Goal: Task Accomplishment & Management: Use online tool/utility

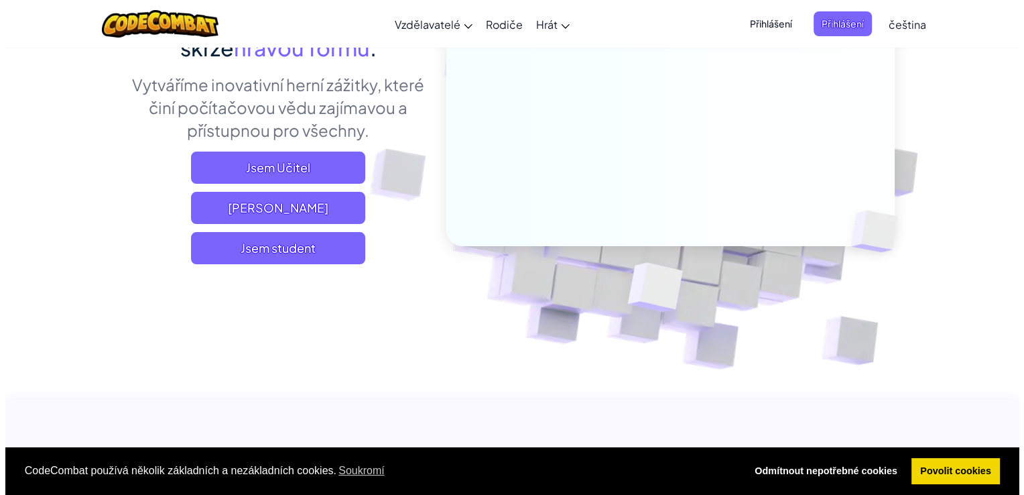
scroll to position [221, 0]
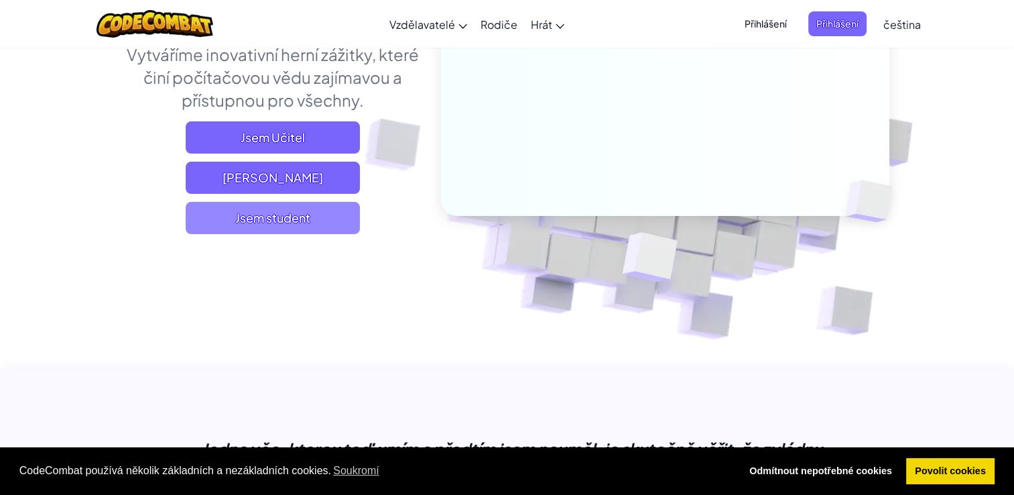
click at [327, 229] on span "Jsem student" at bounding box center [273, 218] width 174 height 32
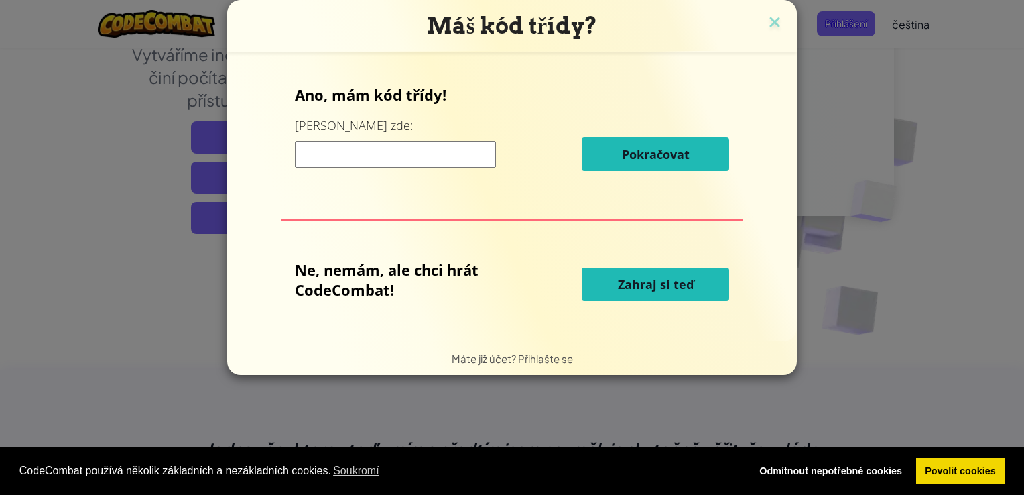
click at [670, 286] on span "Zahraj si teď" at bounding box center [656, 284] width 76 height 16
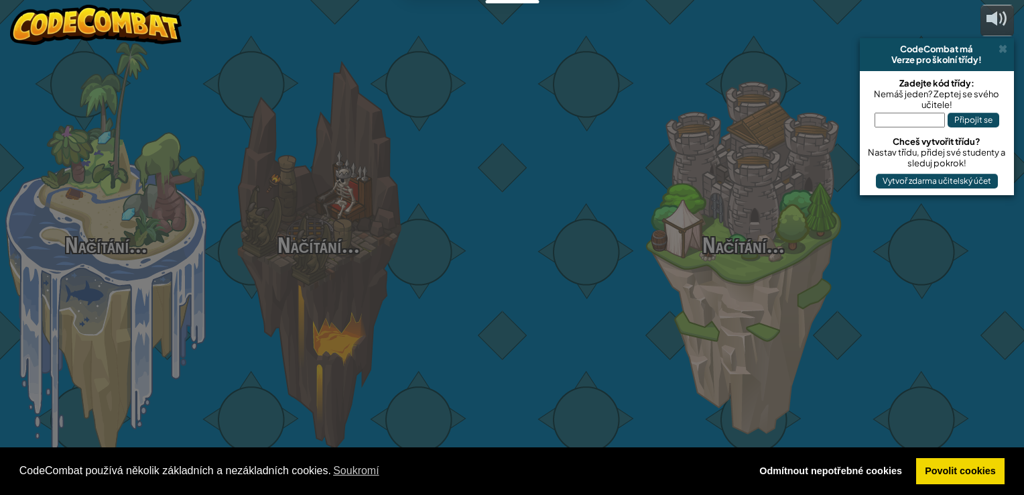
select select "cs"
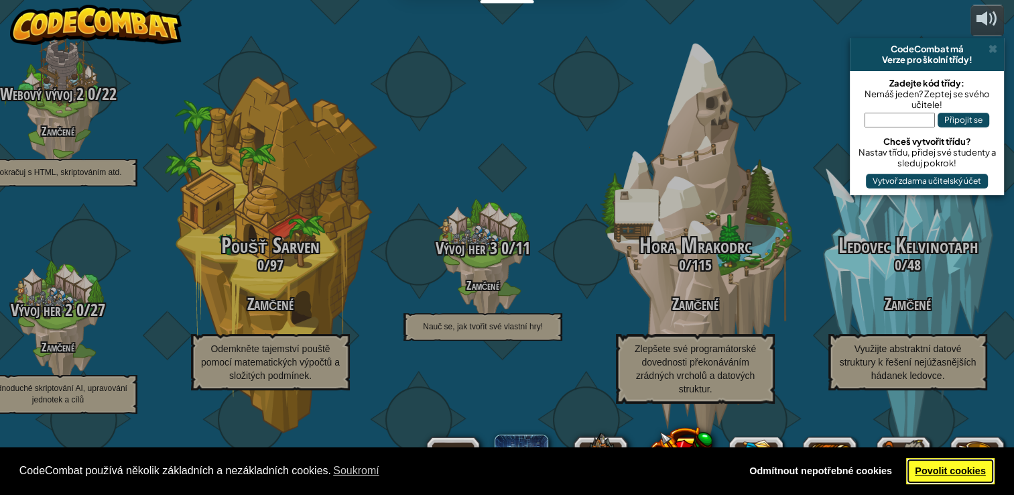
click at [955, 475] on link "Povolit cookies" at bounding box center [950, 471] width 89 height 27
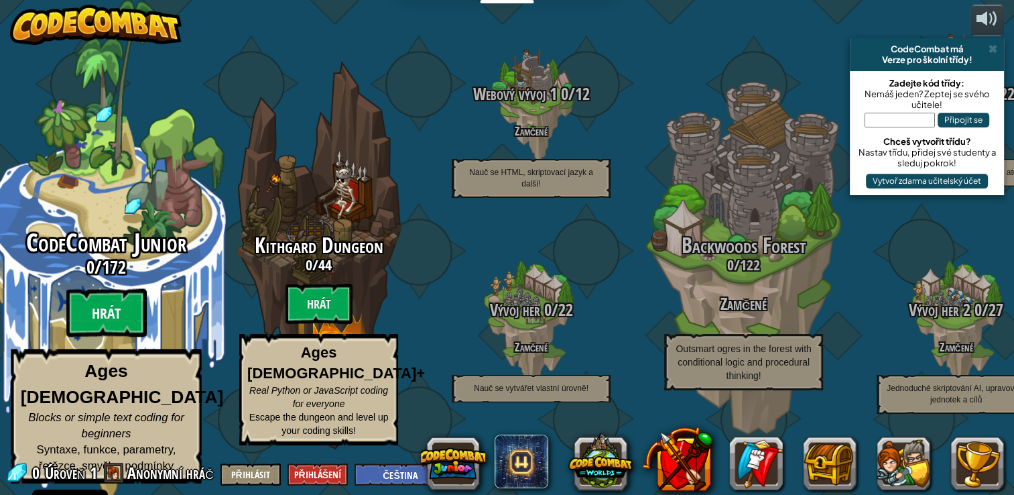
click at [127, 329] on btn "Hrát" at bounding box center [106, 313] width 80 height 48
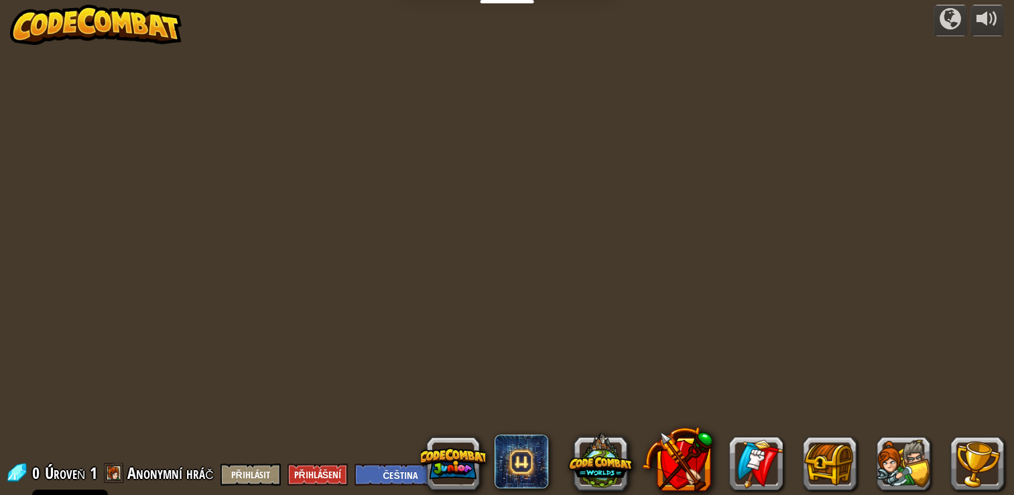
select select "cs"
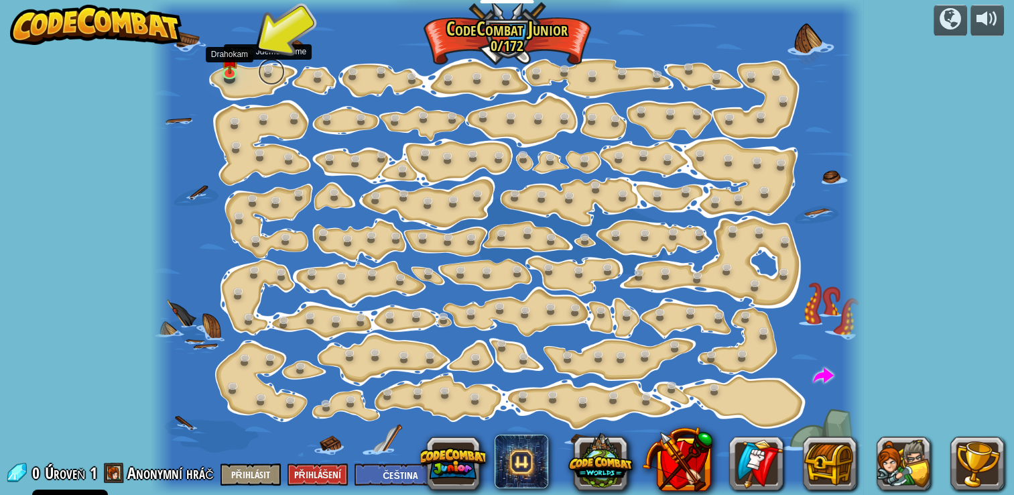
click at [272, 79] on link at bounding box center [271, 71] width 27 height 27
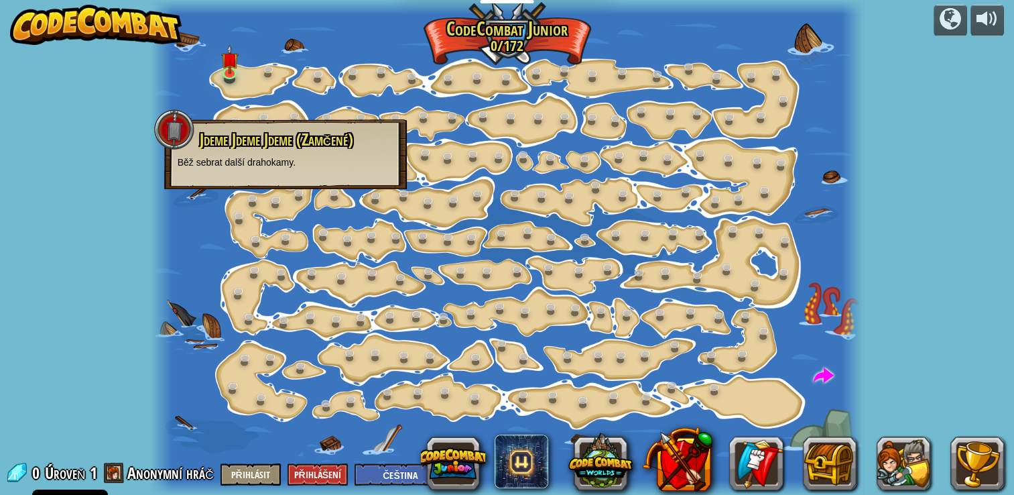
click at [187, 227] on div at bounding box center [507, 247] width 713 height 495
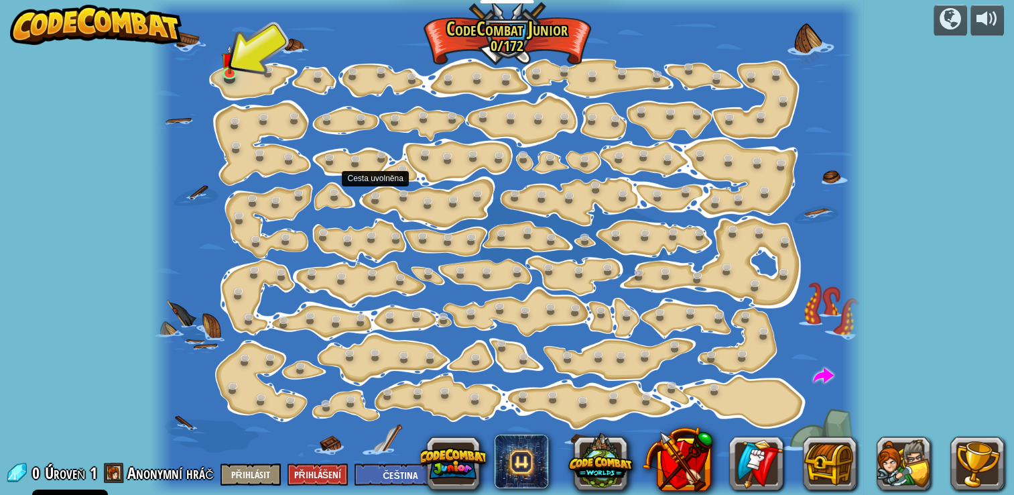
drag, startPoint x: 375, startPoint y: 202, endPoint x: 290, endPoint y: 94, distance: 138.0
click at [290, 94] on div at bounding box center [507, 247] width 713 height 495
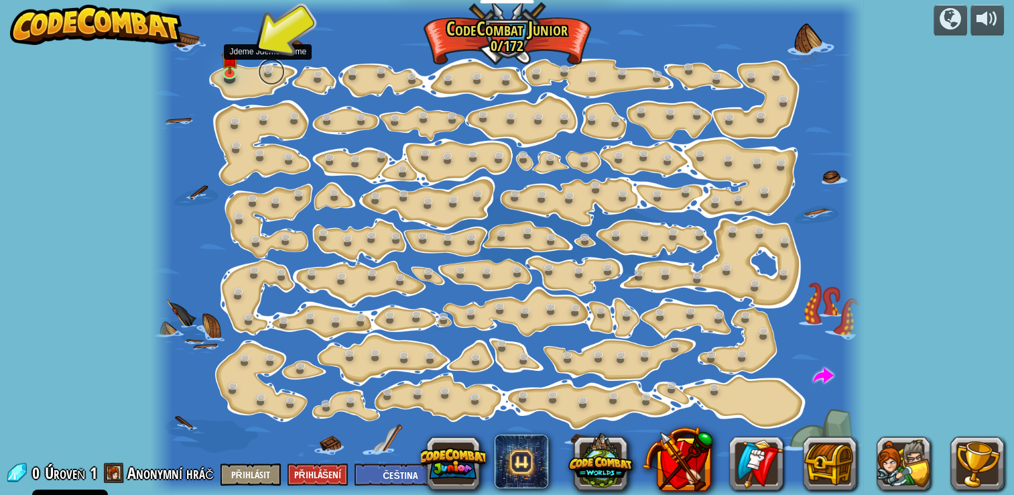
click at [272, 74] on link at bounding box center [271, 71] width 27 height 27
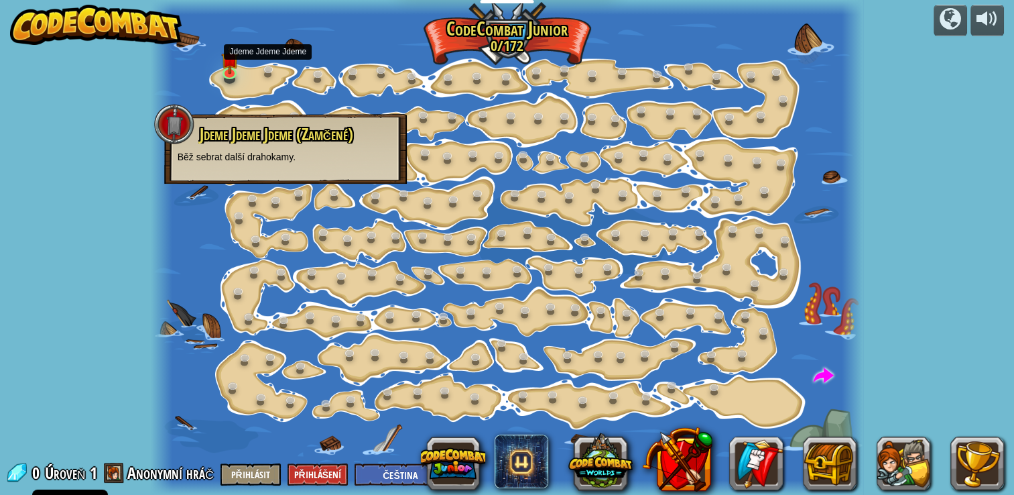
click at [244, 156] on p "Běž sebrat další drahokamy." at bounding box center [286, 156] width 216 height 13
click at [247, 104] on div at bounding box center [507, 247] width 713 height 495
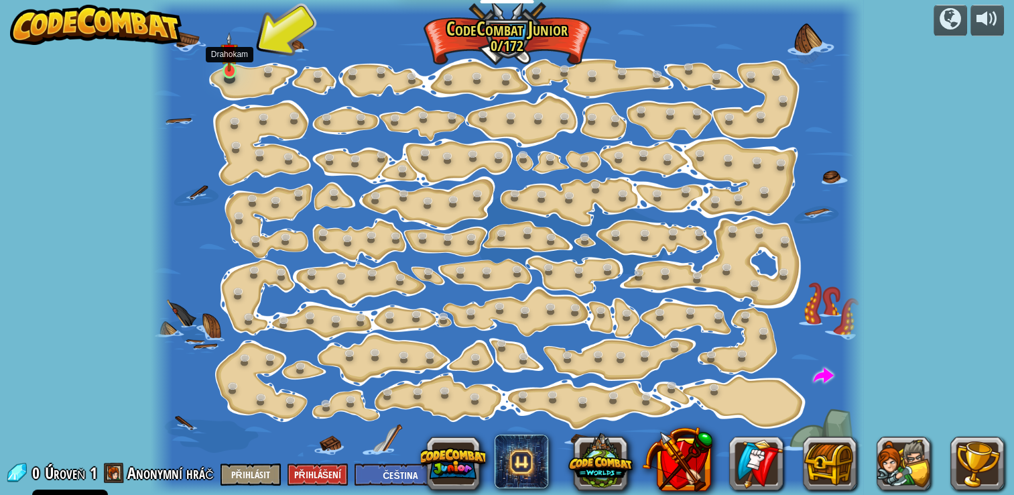
click at [229, 63] on img at bounding box center [229, 52] width 17 height 40
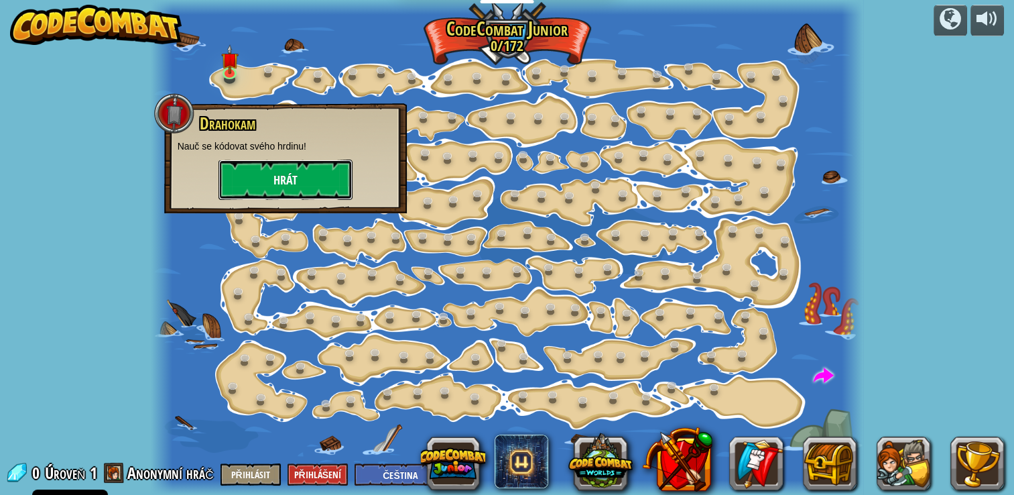
click at [292, 190] on button "Hrát" at bounding box center [286, 180] width 134 height 40
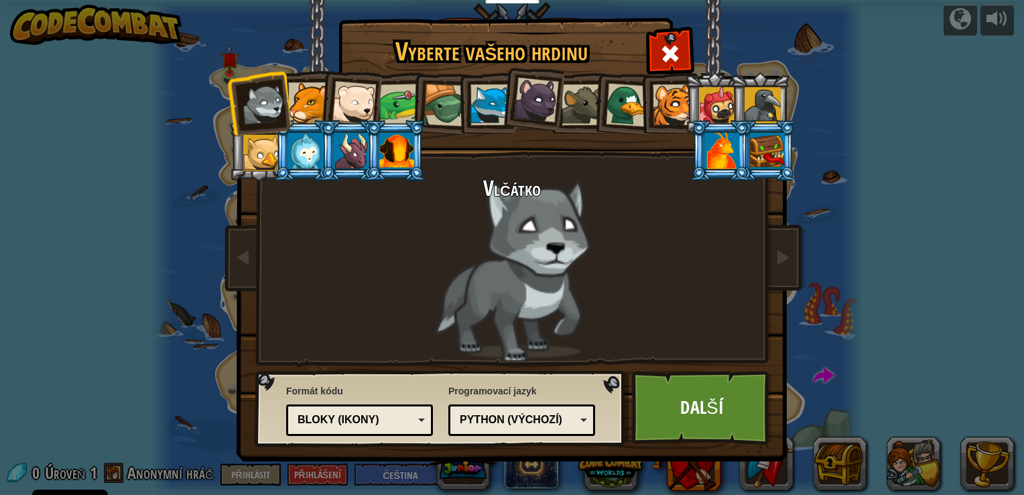
click at [552, 99] on div at bounding box center [536, 100] width 45 height 45
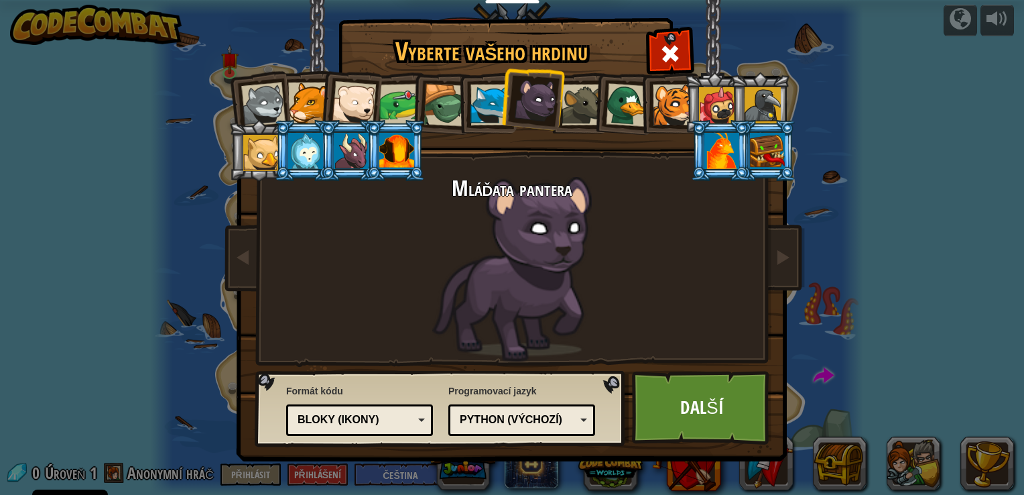
click at [716, 153] on div at bounding box center [722, 151] width 35 height 36
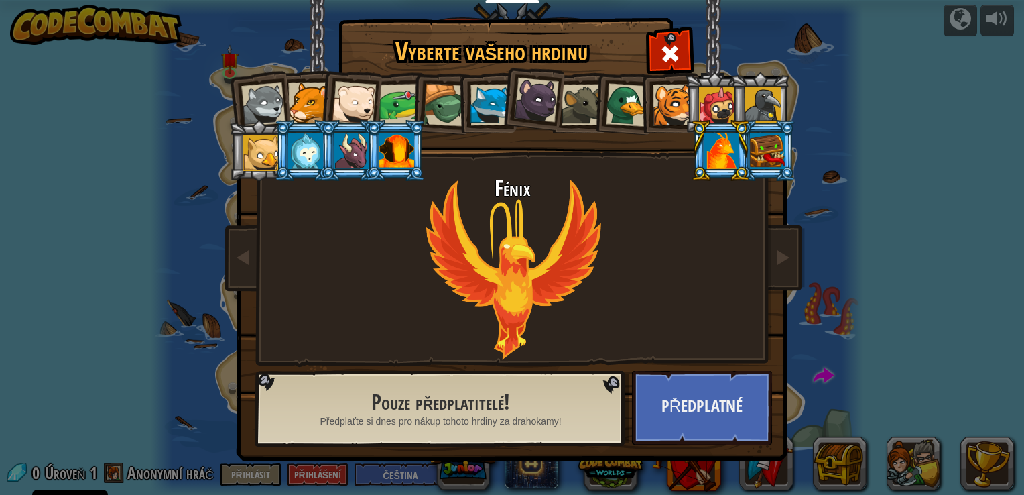
click at [370, 99] on div at bounding box center [354, 103] width 44 height 44
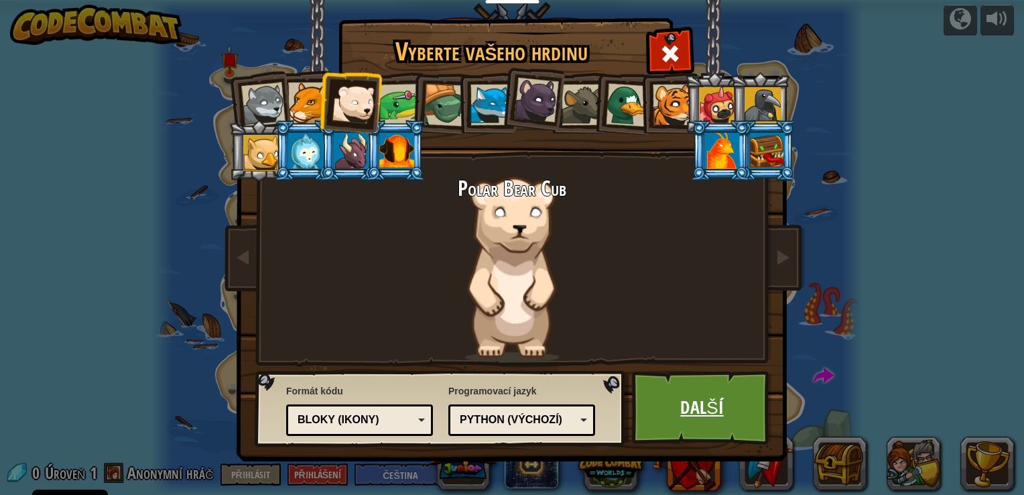
click at [682, 405] on link "Další" at bounding box center [702, 408] width 140 height 74
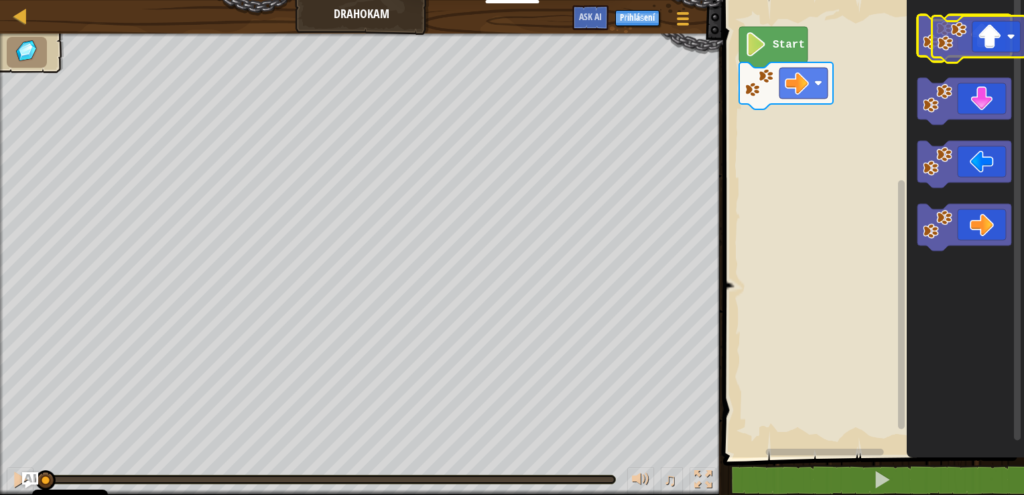
click at [976, 44] on icon "Blockly Workspace" at bounding box center [965, 38] width 94 height 47
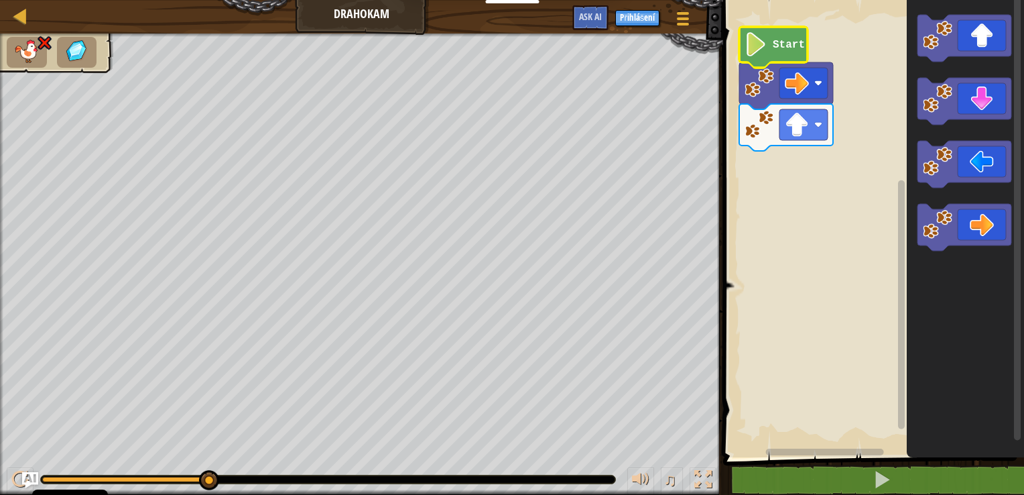
click at [772, 54] on icon "Blockly Workspace" at bounding box center [773, 47] width 68 height 41
click at [28, 23] on div at bounding box center [20, 15] width 17 height 17
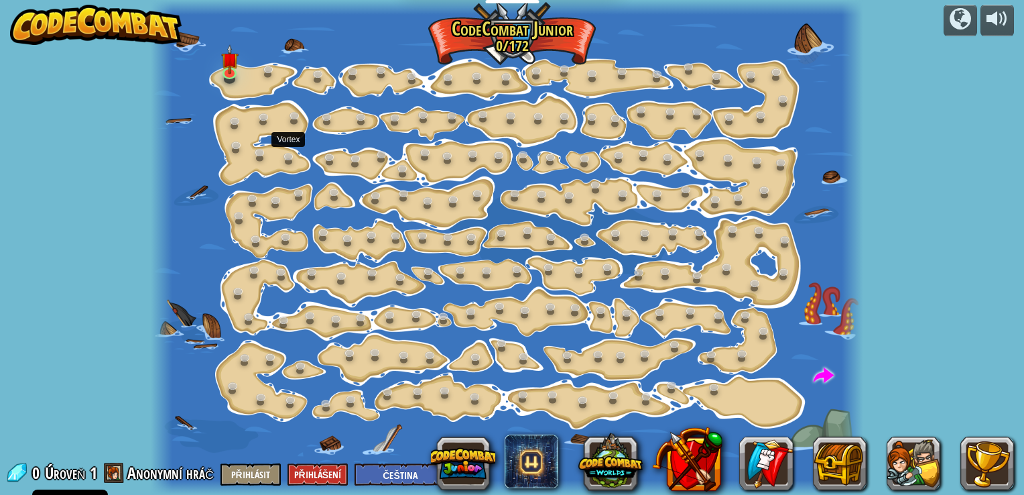
select select "cs"
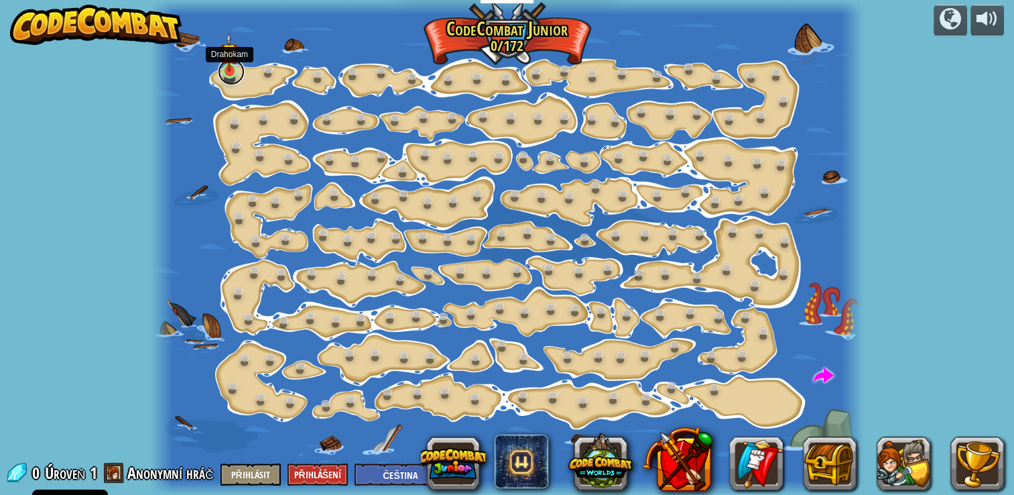
click at [225, 75] on link at bounding box center [231, 71] width 27 height 27
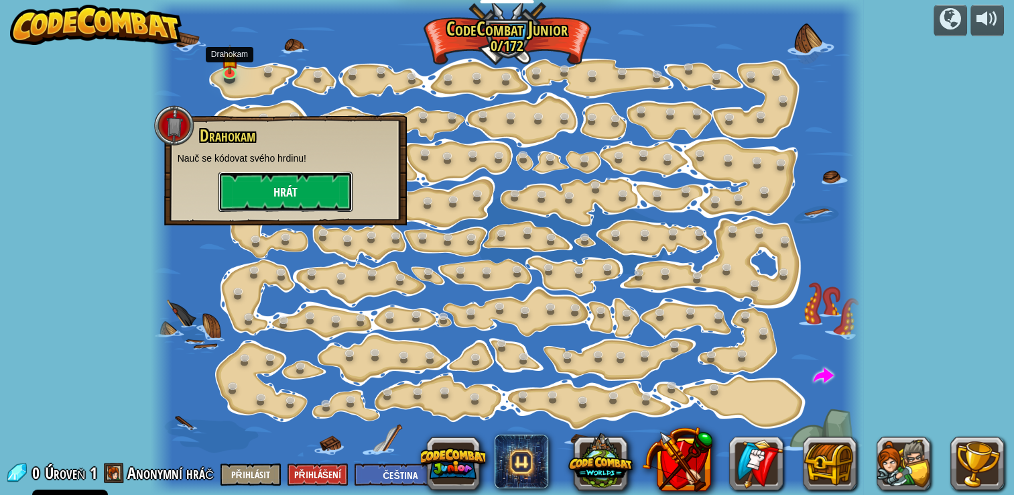
click at [290, 194] on button "Hrát" at bounding box center [286, 192] width 134 height 40
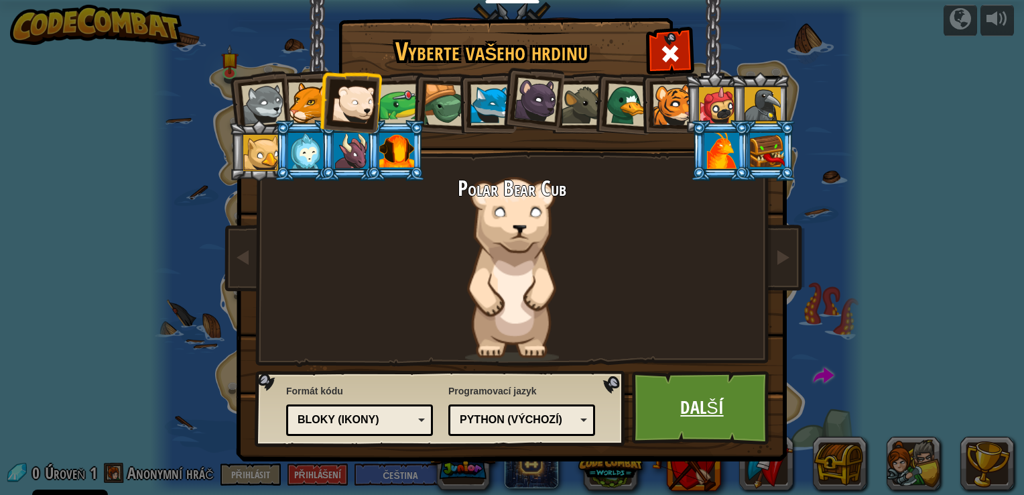
click at [669, 389] on link "Další" at bounding box center [702, 408] width 140 height 74
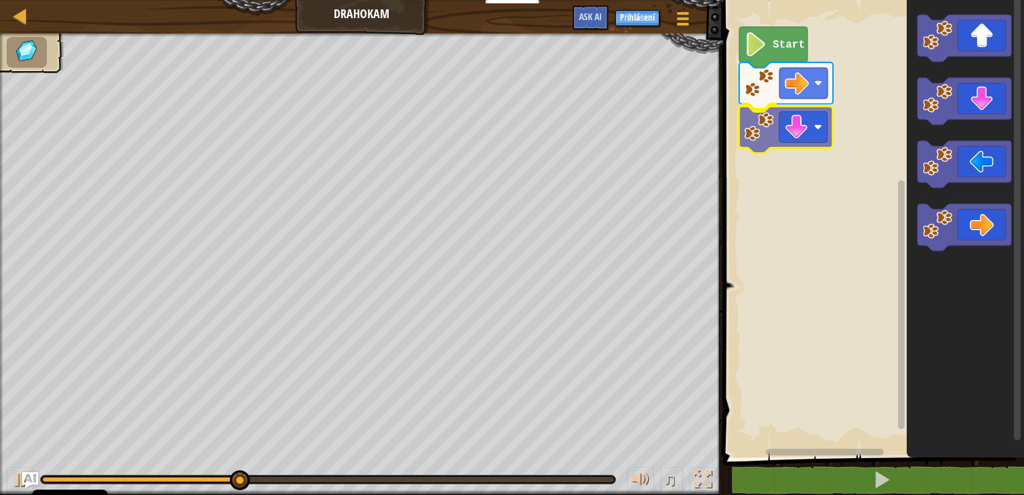
click at [790, 131] on div "Start" at bounding box center [871, 225] width 305 height 464
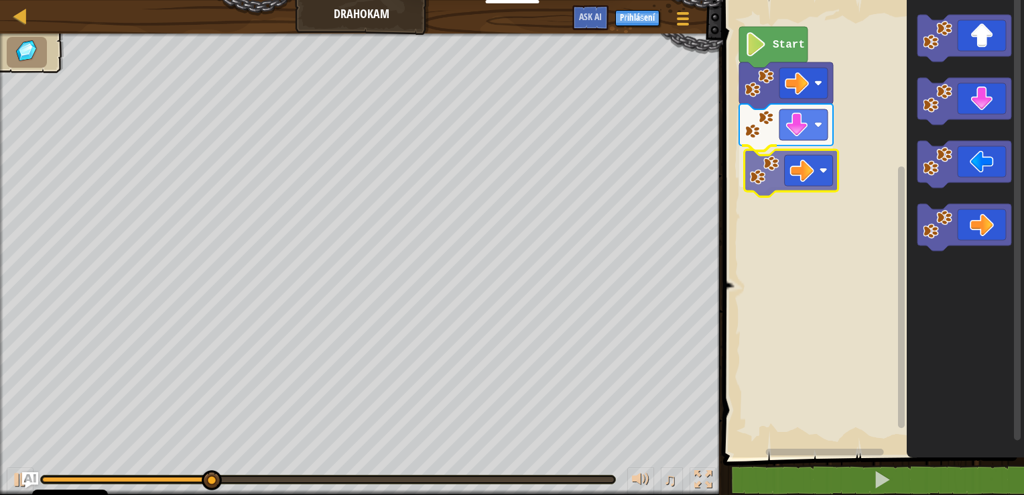
click at [791, 162] on div "Start" at bounding box center [871, 225] width 305 height 464
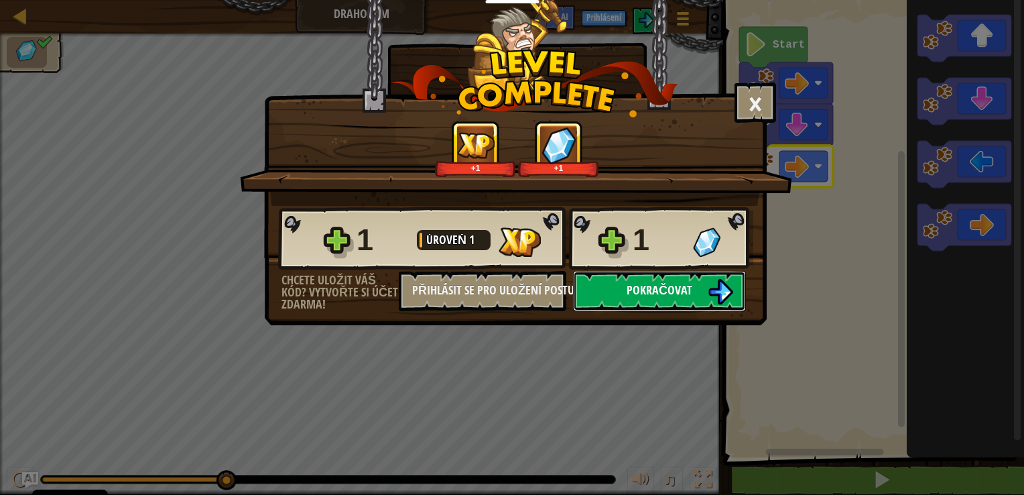
click at [652, 294] on span "Pokračovat" at bounding box center [660, 290] width 66 height 17
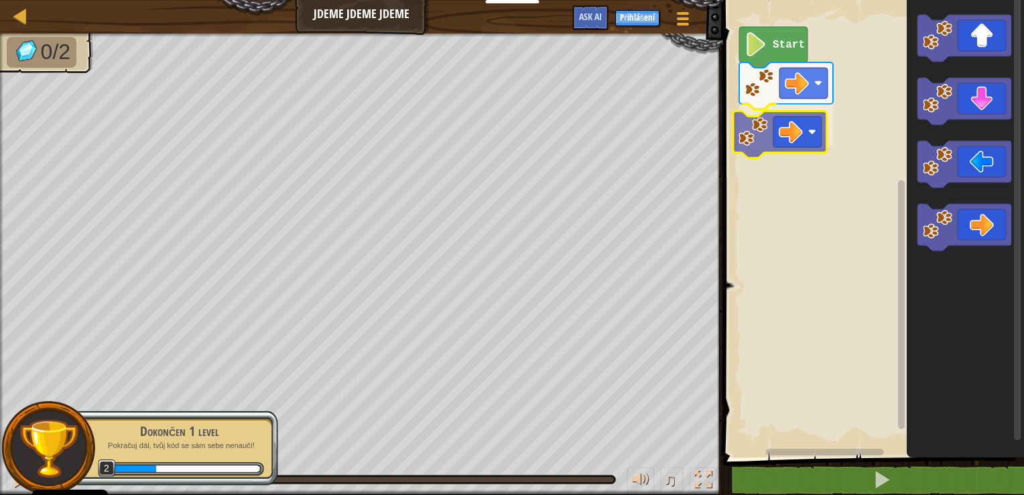
click at [783, 137] on div "Start" at bounding box center [871, 225] width 305 height 464
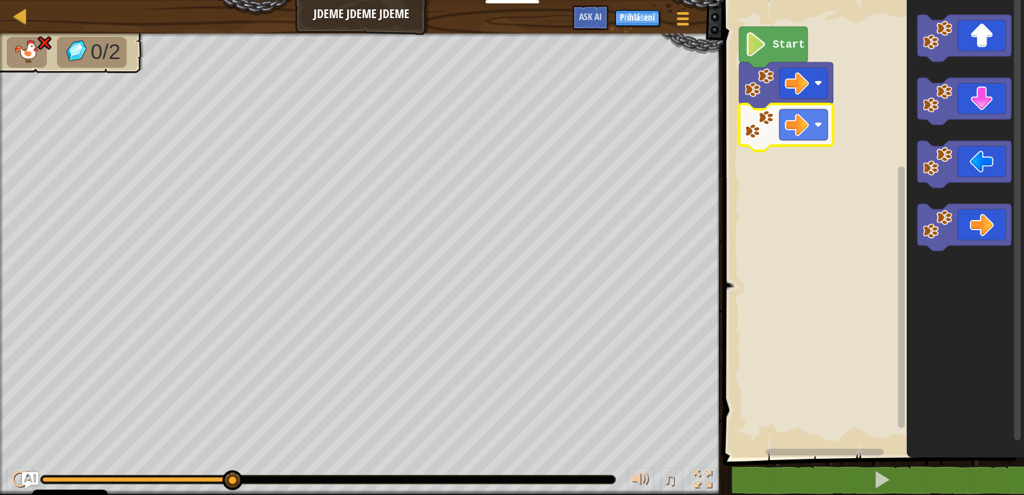
click at [15, 27] on div "Mapa Jdeme Jdeme Jdeme Herní menu Přihlášení Ask AI" at bounding box center [361, 17] width 723 height 34
click at [19, 15] on div at bounding box center [20, 15] width 17 height 17
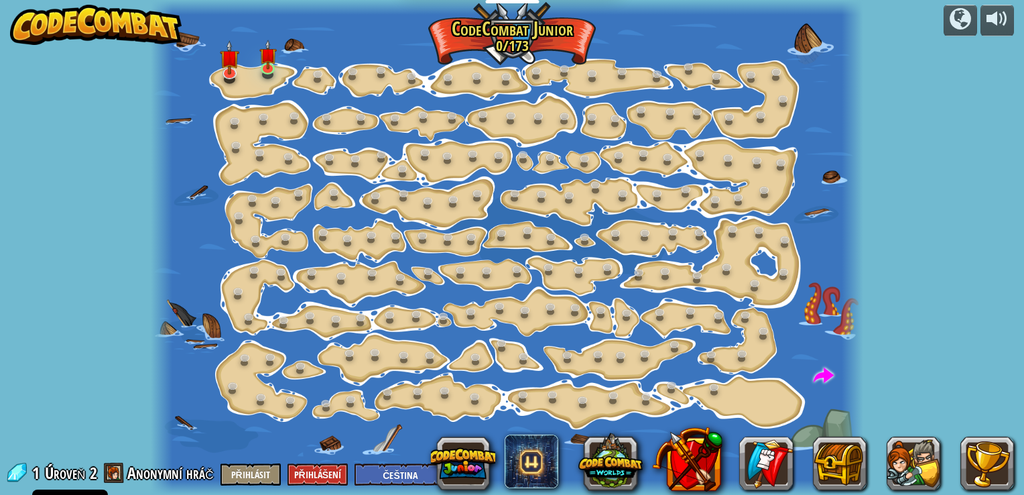
select select "cs"
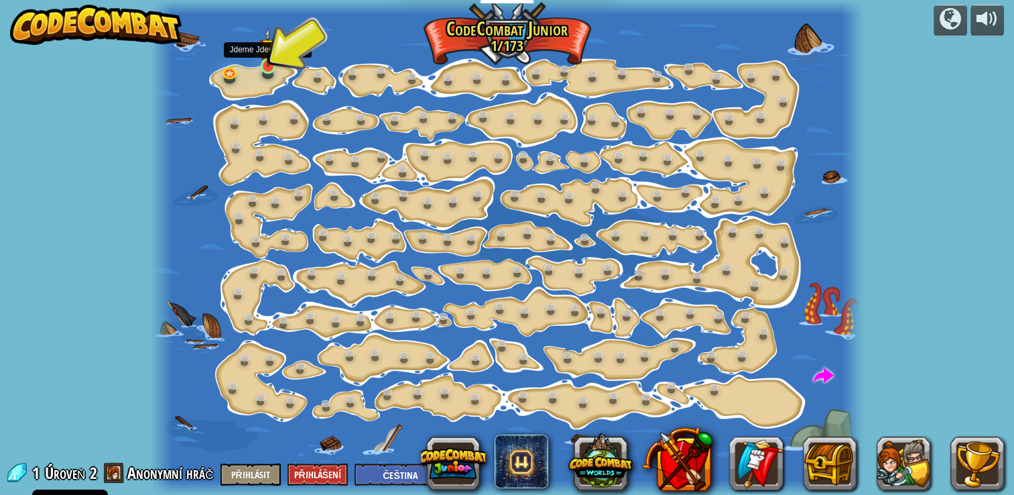
click at [269, 60] on img at bounding box center [267, 47] width 17 height 40
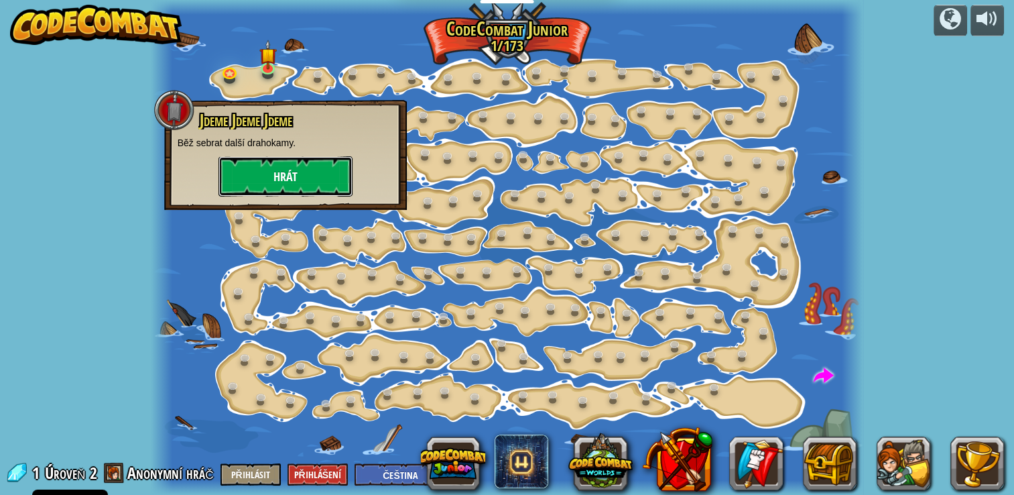
click at [287, 172] on button "Hrát" at bounding box center [286, 176] width 134 height 40
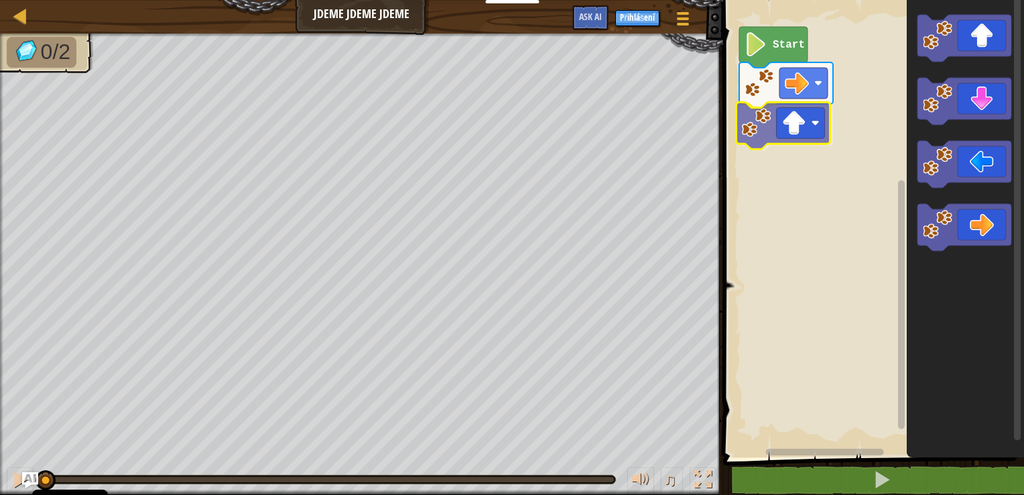
click at [800, 141] on div "Start" at bounding box center [871, 225] width 305 height 464
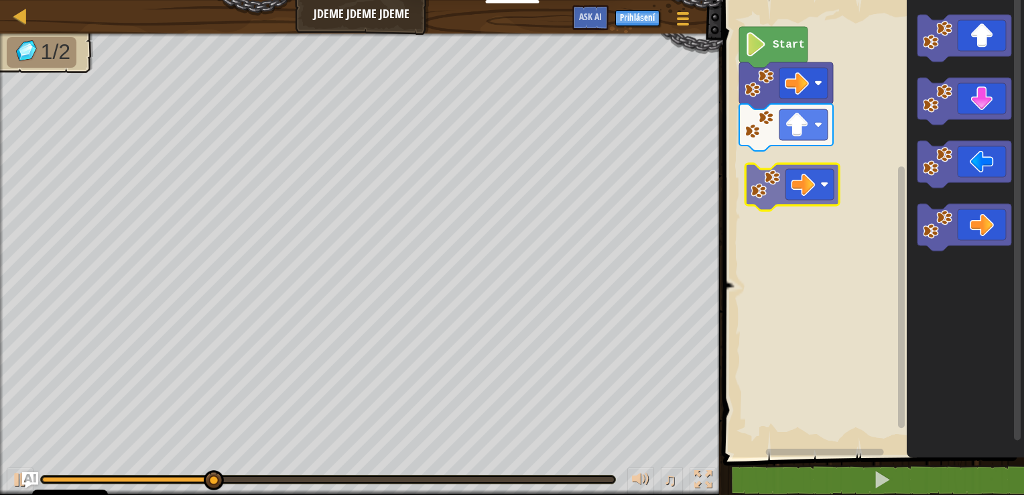
click at [774, 171] on div "Start" at bounding box center [871, 225] width 305 height 464
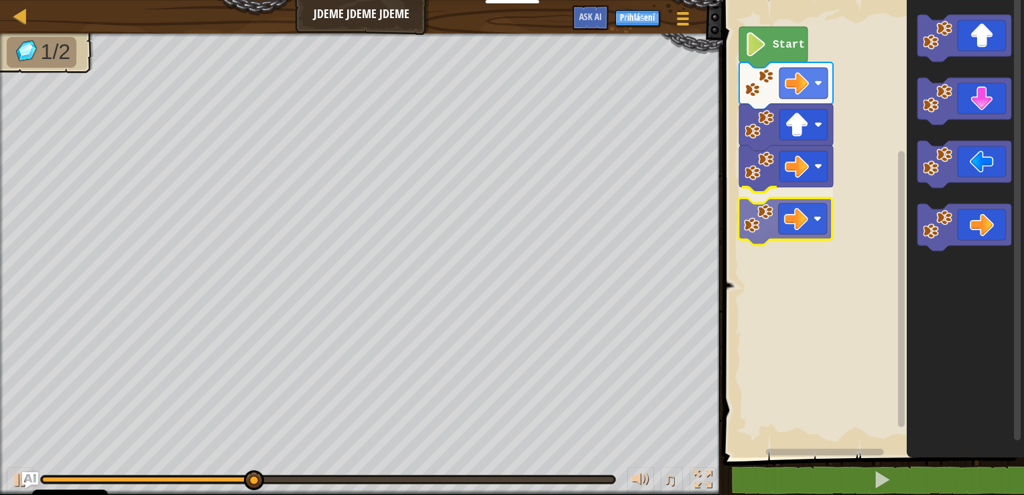
click at [776, 208] on div "Start" at bounding box center [871, 225] width 305 height 464
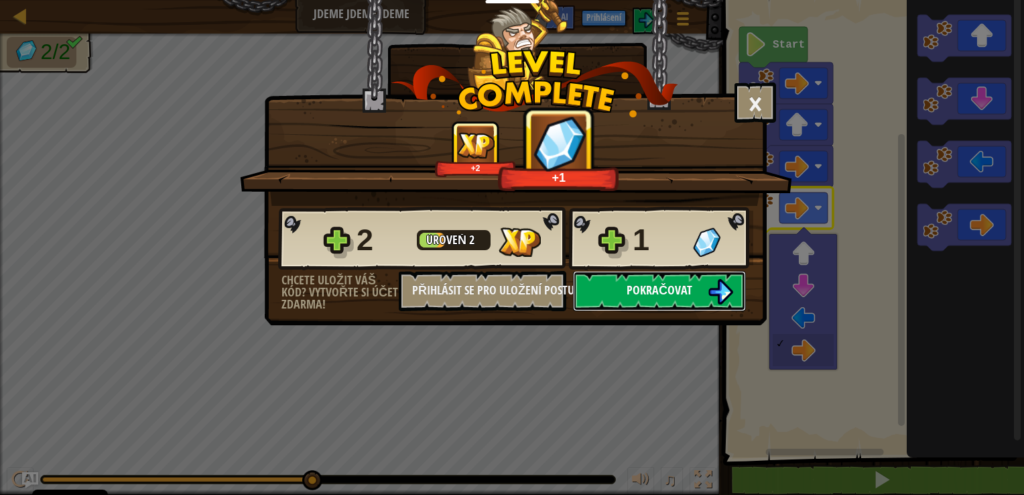
click at [680, 291] on span "Pokračovat" at bounding box center [660, 290] width 66 height 17
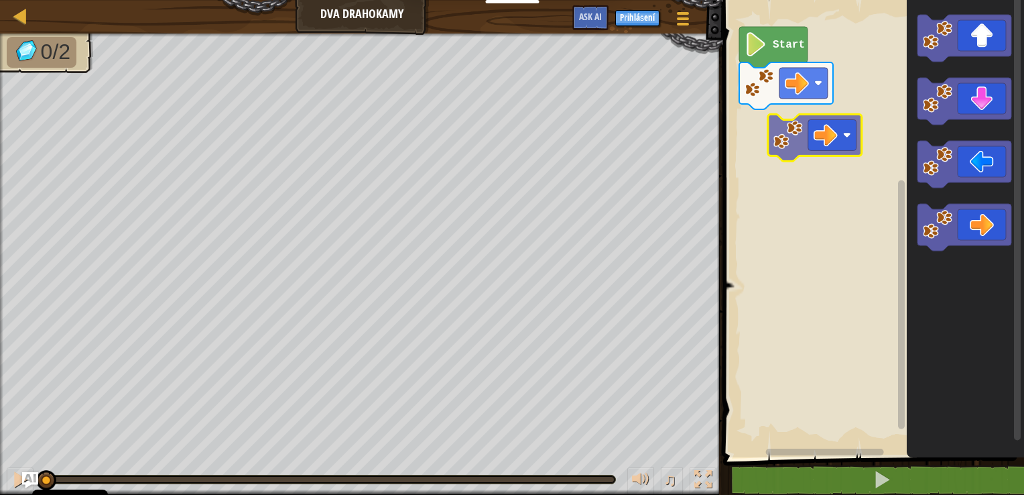
click at [824, 137] on div "Start" at bounding box center [871, 225] width 305 height 464
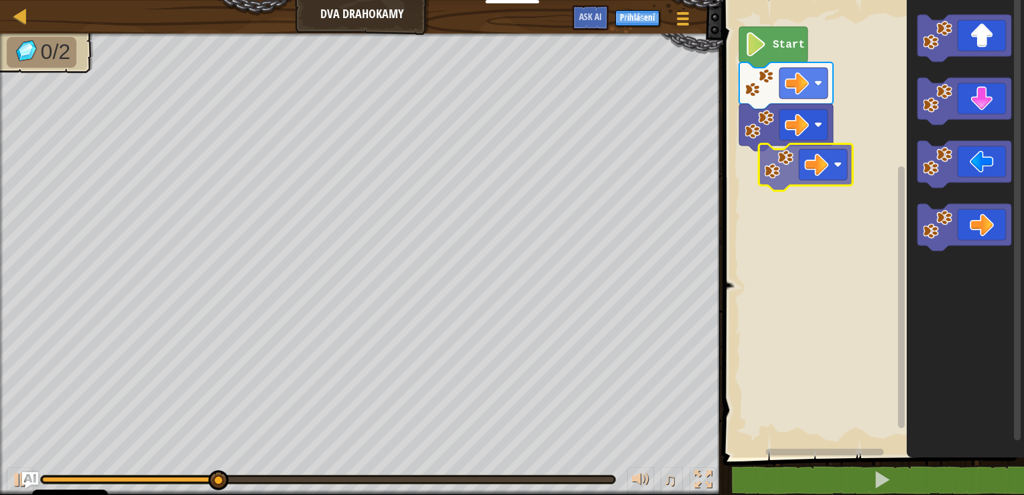
click at [813, 166] on div "Start" at bounding box center [871, 225] width 305 height 464
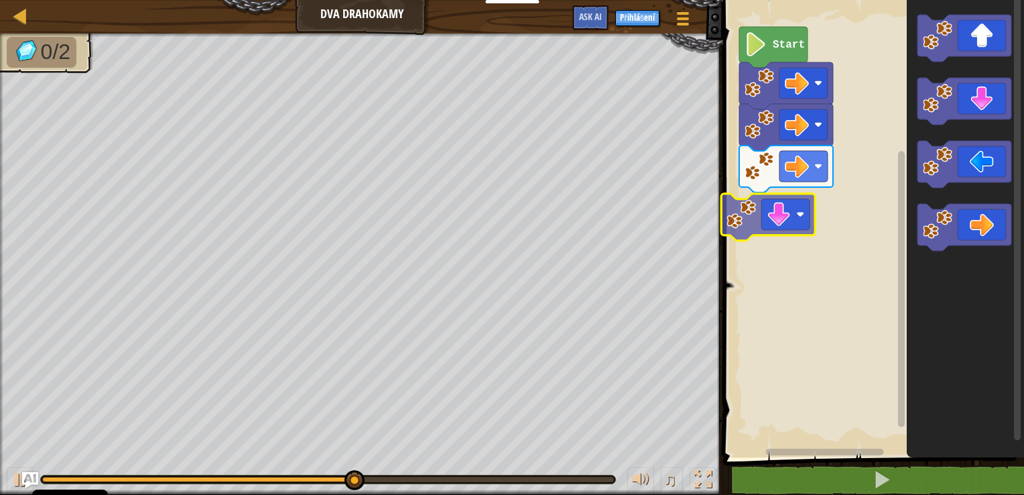
click at [790, 225] on div "Start" at bounding box center [871, 225] width 305 height 464
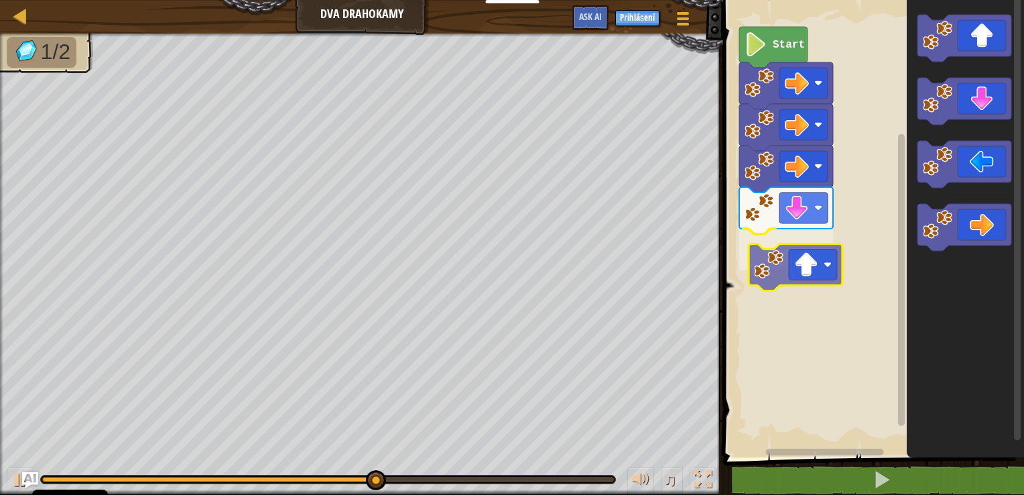
click at [809, 288] on div "Start" at bounding box center [871, 225] width 305 height 464
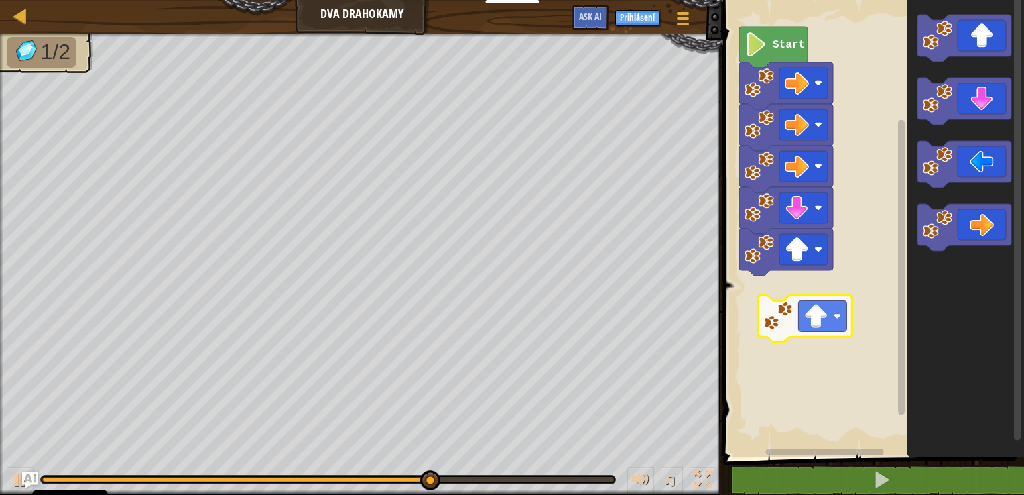
click at [800, 333] on div "Start" at bounding box center [871, 225] width 305 height 464
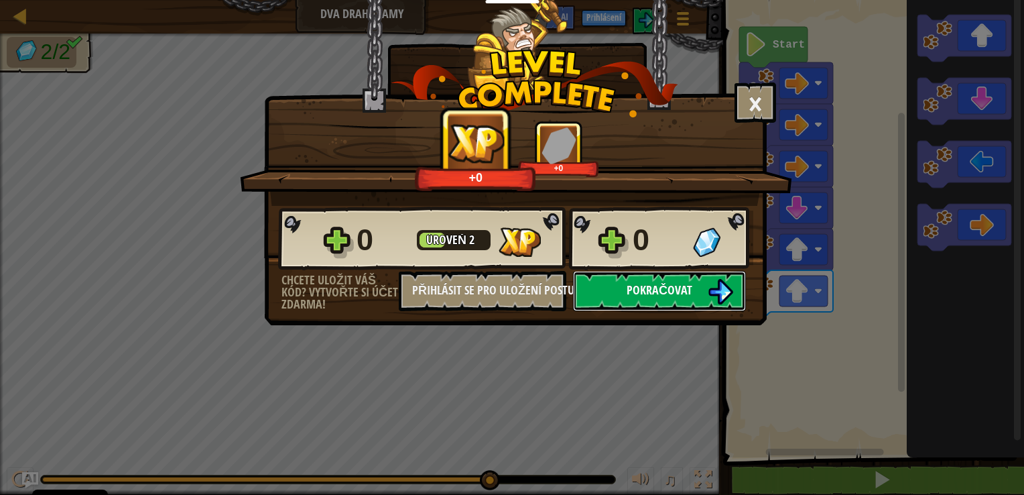
click at [695, 283] on button "Pokračovat" at bounding box center [659, 291] width 173 height 40
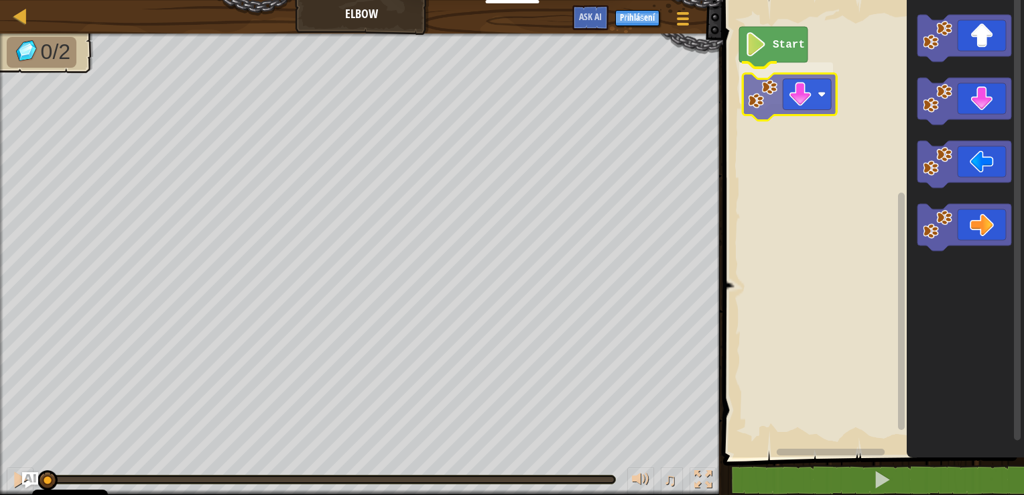
click at [806, 106] on div "Start" at bounding box center [871, 225] width 305 height 464
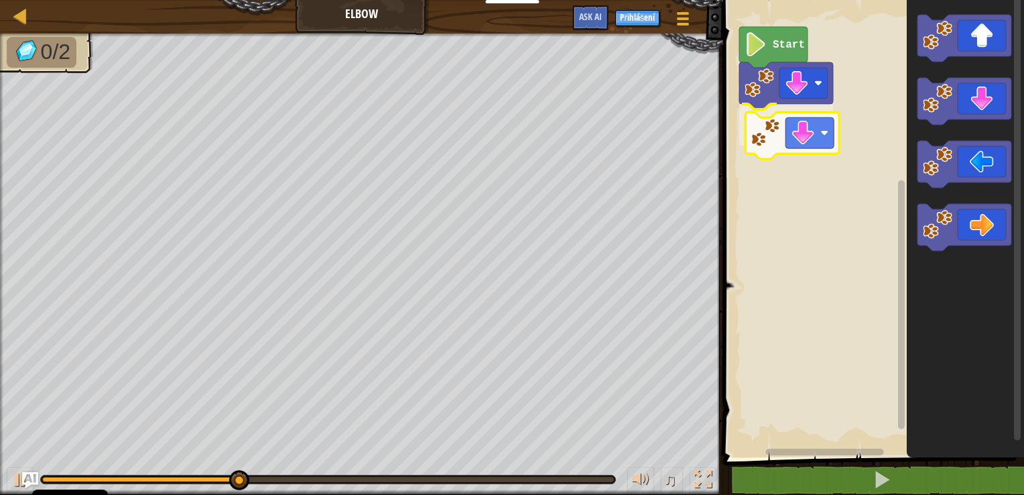
click at [778, 141] on div "Start" at bounding box center [871, 225] width 305 height 464
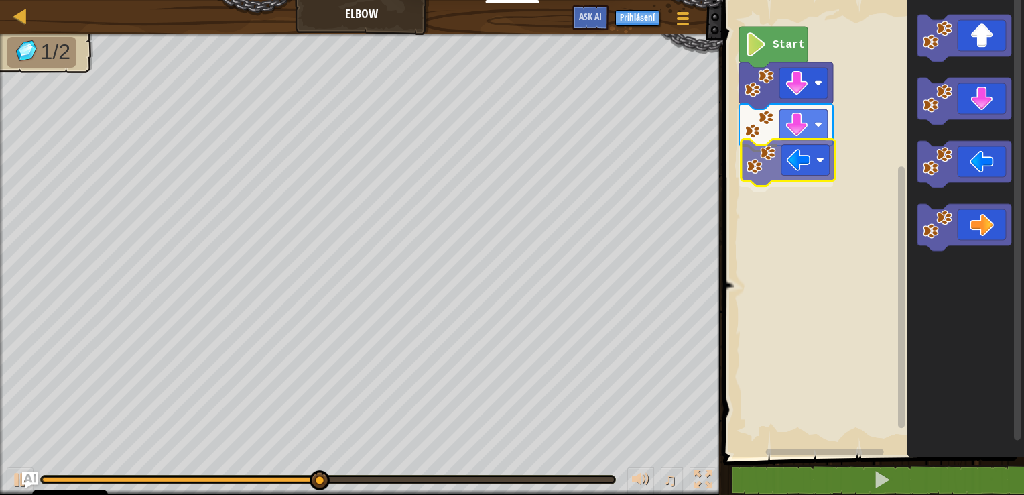
click at [772, 168] on div "Start" at bounding box center [871, 225] width 305 height 464
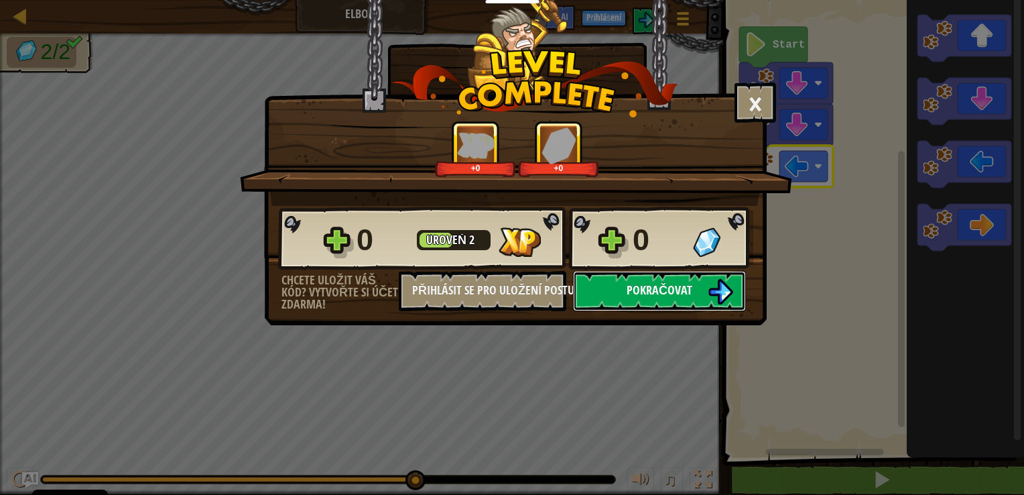
click at [719, 296] on img at bounding box center [720, 291] width 25 height 25
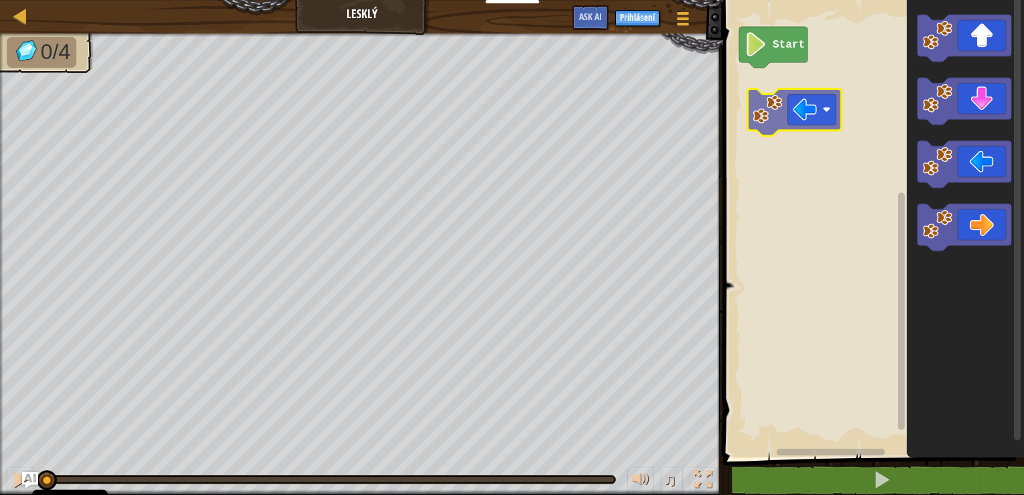
click at [810, 113] on div "Start" at bounding box center [871, 225] width 305 height 464
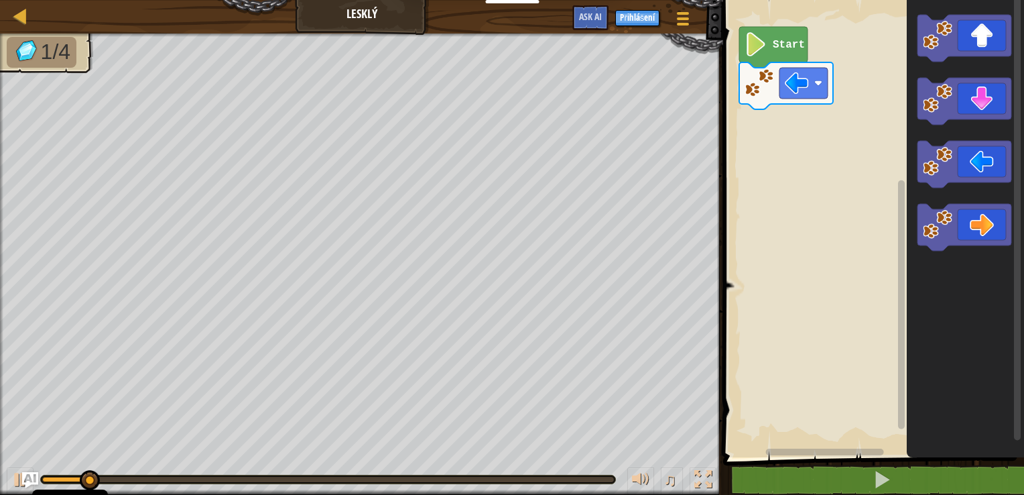
click at [973, 188] on icon "Blockly Workspace" at bounding box center [965, 225] width 117 height 464
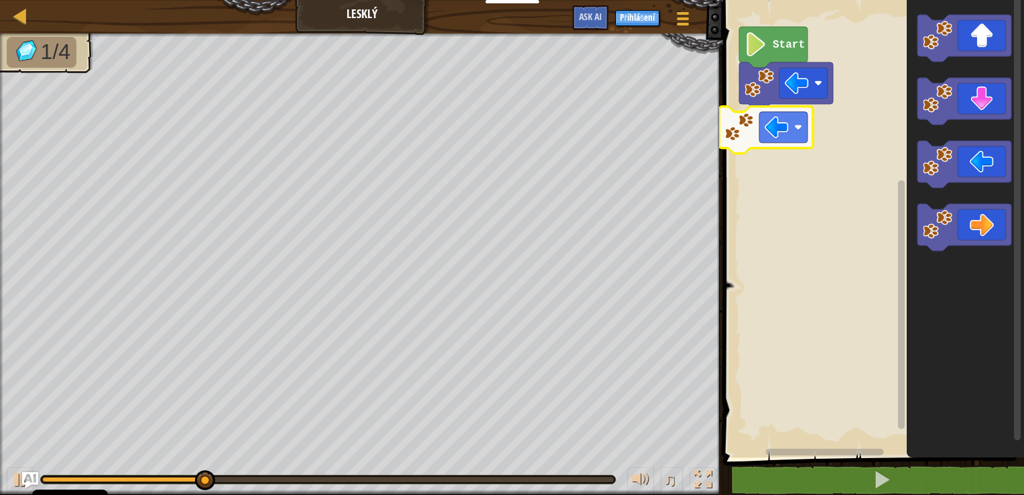
click at [781, 150] on div "Start" at bounding box center [871, 225] width 305 height 464
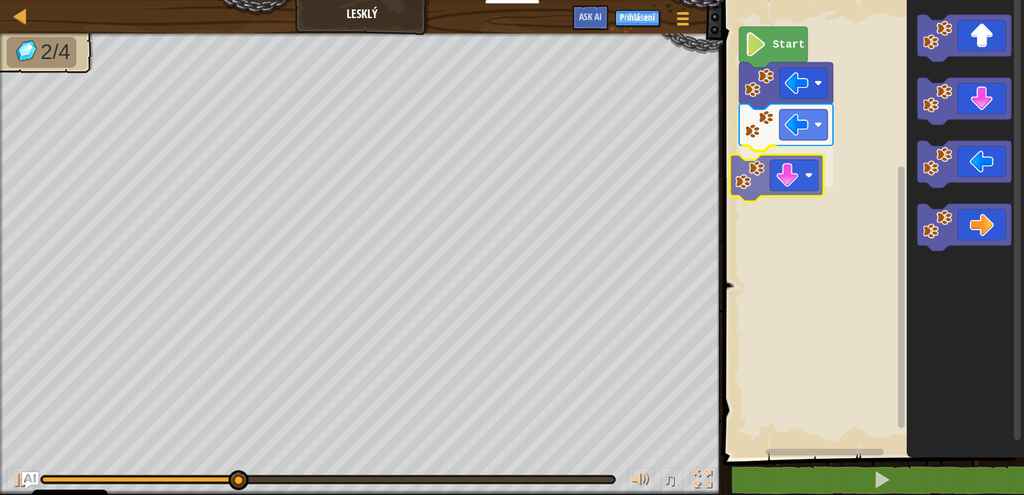
click at [788, 186] on div "Start" at bounding box center [871, 225] width 305 height 464
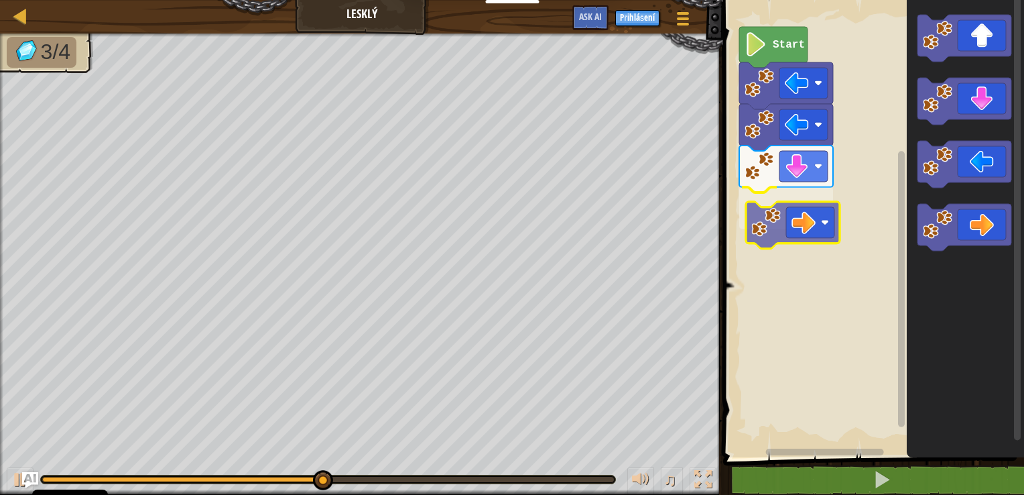
click at [762, 218] on div "Start" at bounding box center [871, 225] width 305 height 464
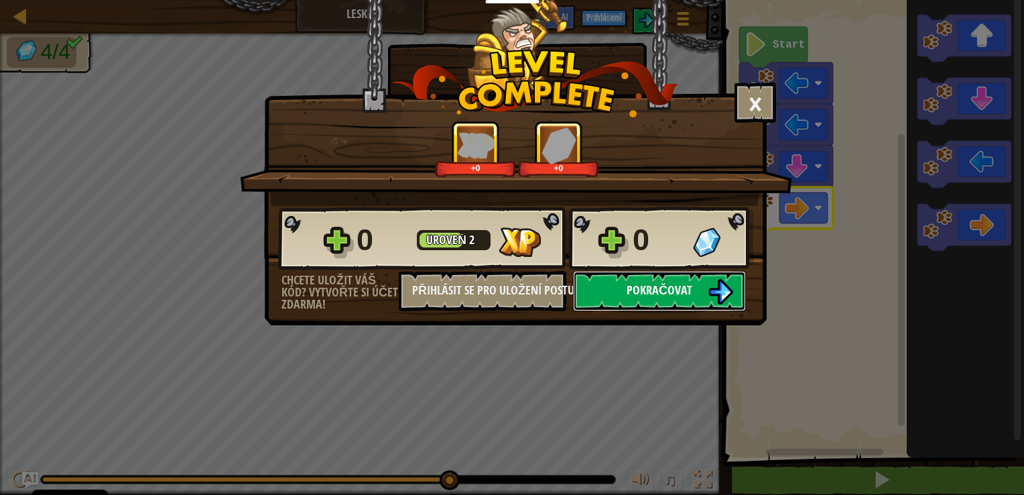
click at [666, 287] on span "Pokračovat" at bounding box center [660, 290] width 66 height 17
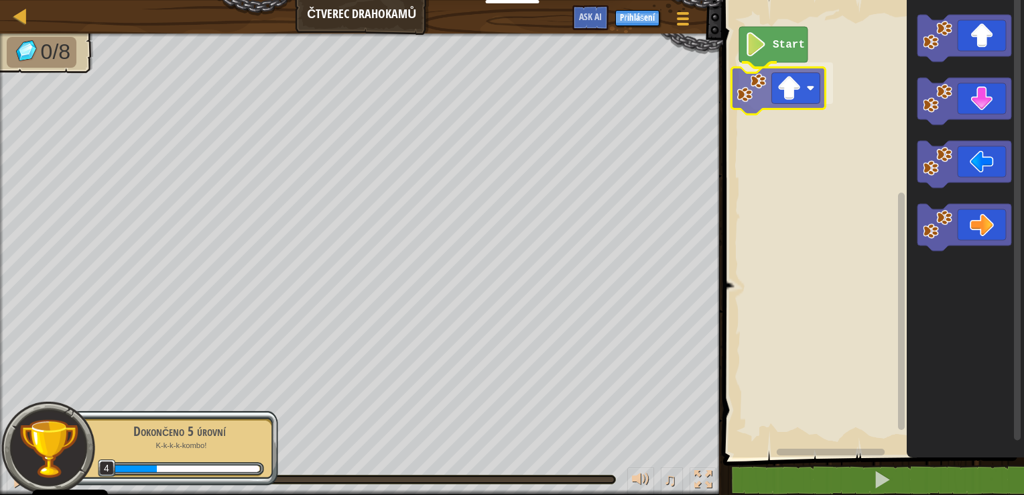
click at [796, 91] on div "Start" at bounding box center [871, 225] width 305 height 464
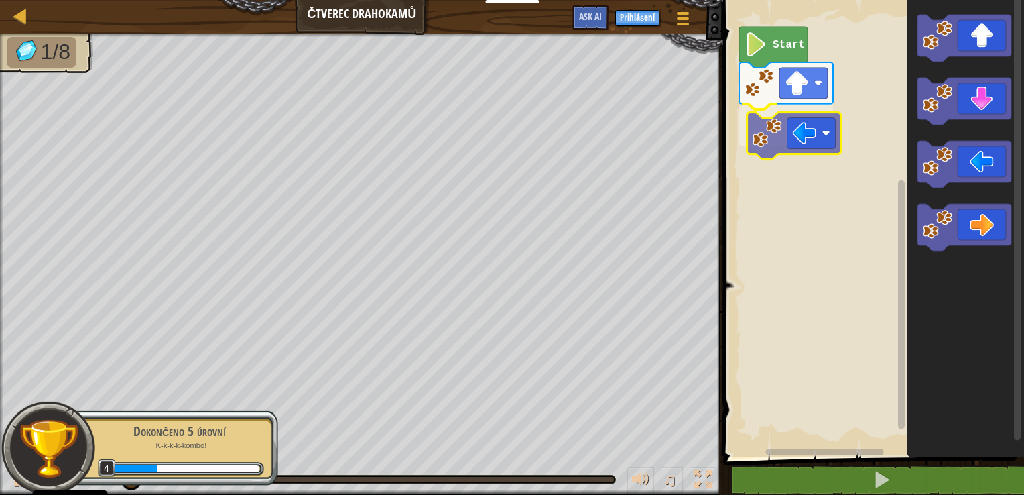
click at [799, 152] on div "Start" at bounding box center [871, 225] width 305 height 464
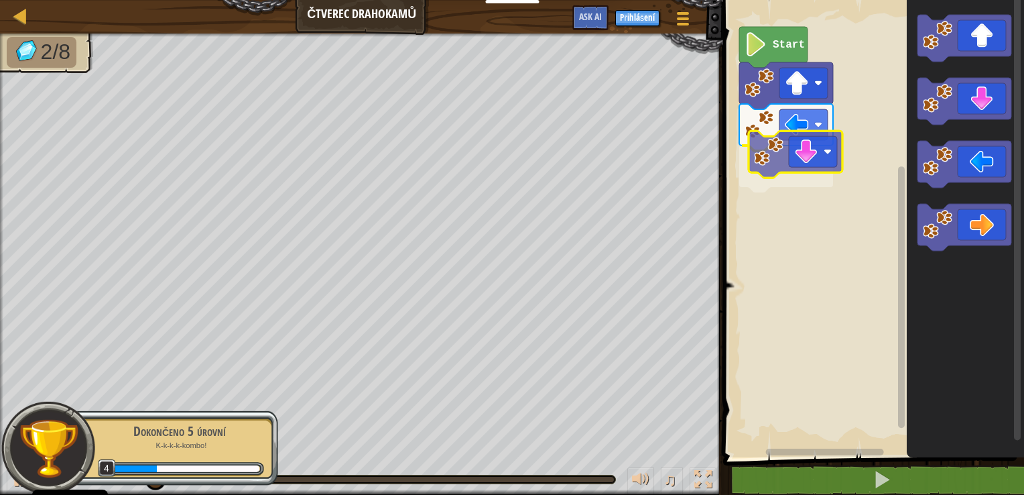
click at [819, 173] on div "Start" at bounding box center [871, 225] width 305 height 464
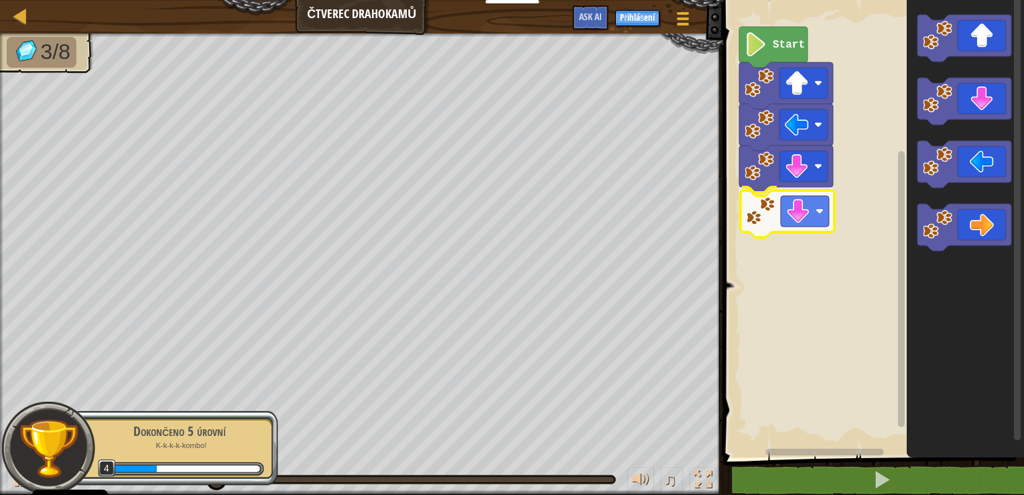
click at [796, 225] on div "Start" at bounding box center [871, 225] width 305 height 464
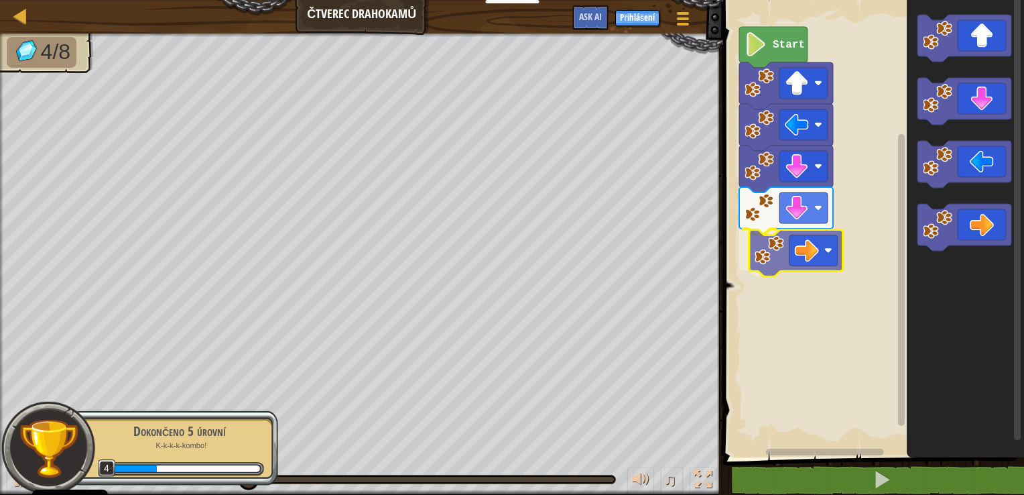
click at [797, 258] on div "Start" at bounding box center [871, 225] width 305 height 464
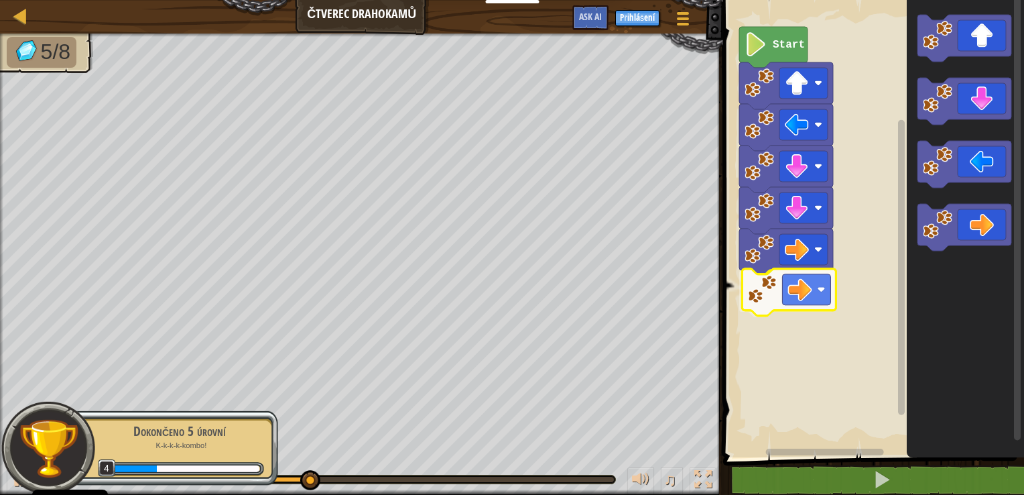
click at [793, 295] on div "Start" at bounding box center [871, 225] width 305 height 464
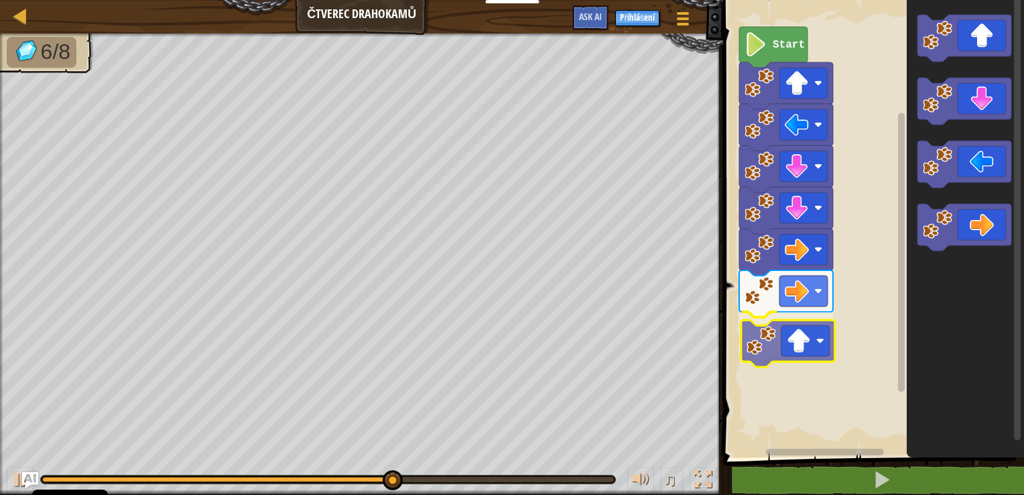
click at [783, 359] on div "Start" at bounding box center [871, 225] width 305 height 464
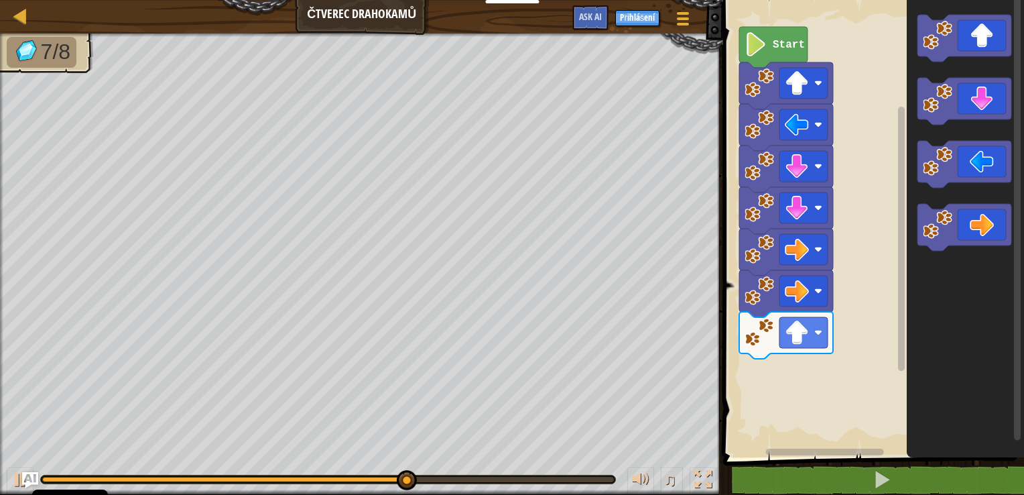
click at [822, 330] on div "Start" at bounding box center [871, 225] width 305 height 464
click at [802, 385] on div "Start" at bounding box center [871, 225] width 305 height 464
click at [869, 310] on div "Start" at bounding box center [871, 225] width 305 height 464
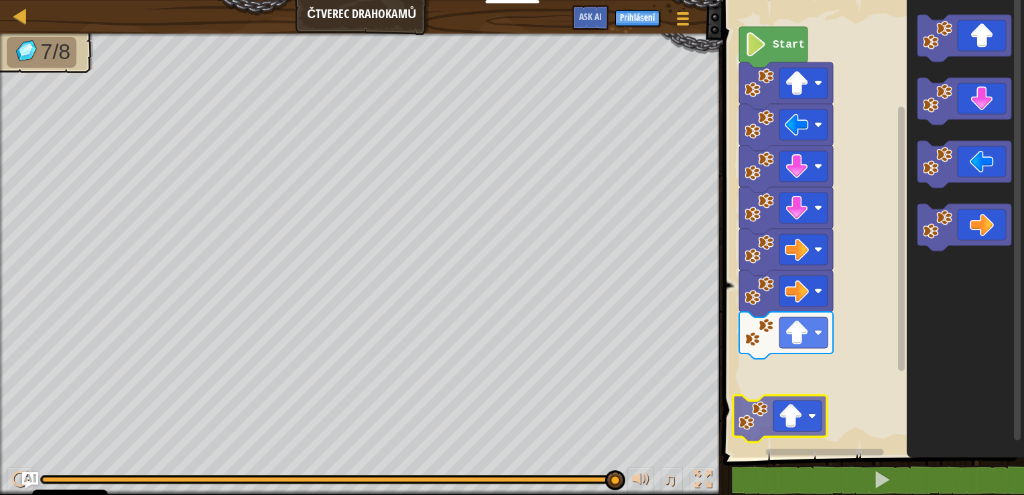
click at [788, 371] on div "Start" at bounding box center [871, 225] width 305 height 464
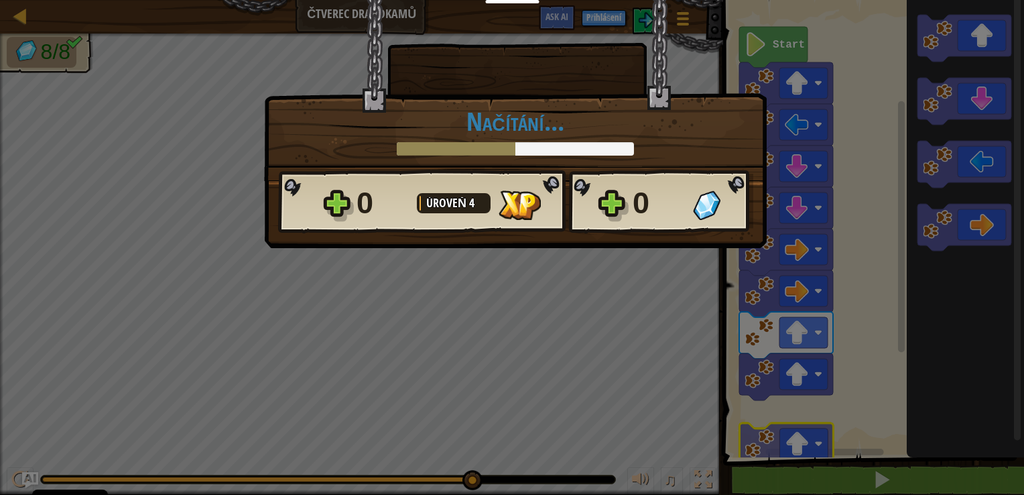
click at [778, 1] on body "Cookie Policy CodeCombat používá několik základních a nezákladních cookies. Sou…" at bounding box center [512, 0] width 1024 height 1
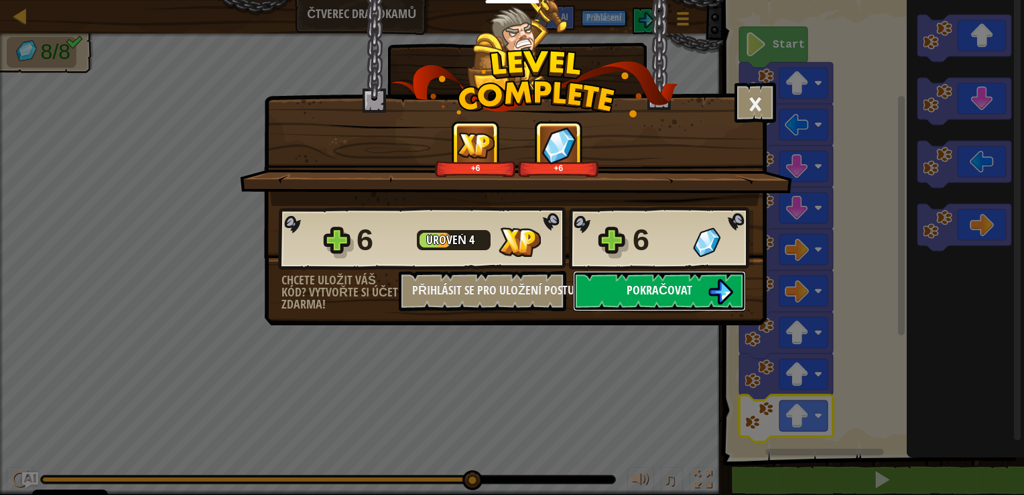
click at [675, 291] on span "Pokračovat" at bounding box center [660, 290] width 66 height 17
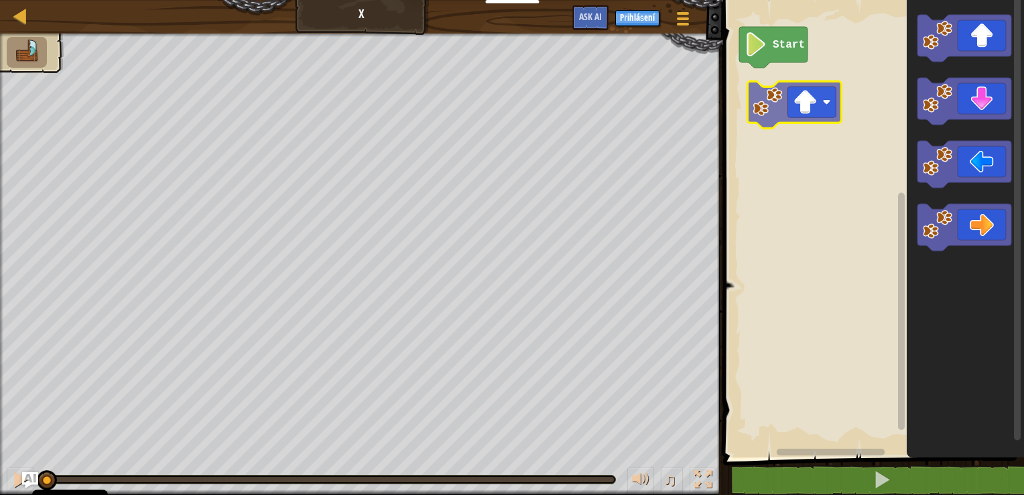
click at [799, 101] on div "Start" at bounding box center [871, 225] width 305 height 464
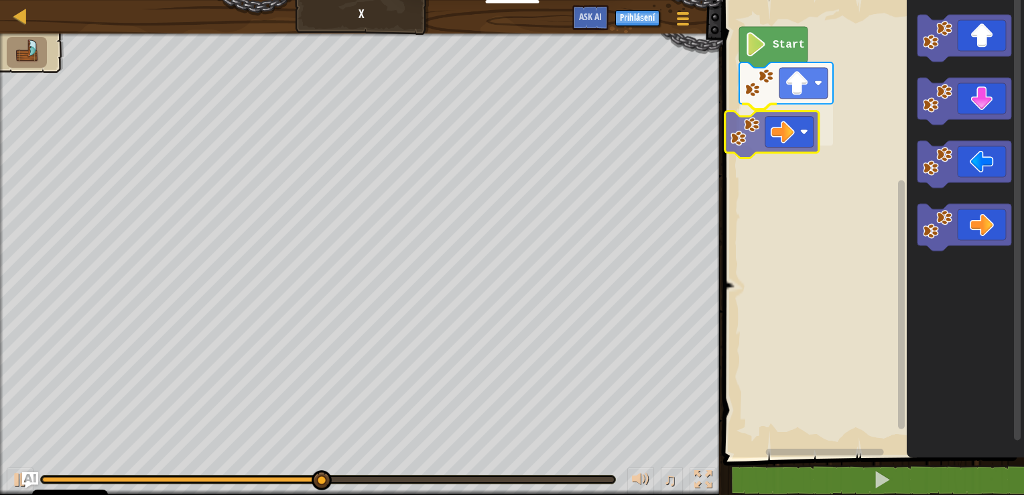
click at [773, 126] on div "Start" at bounding box center [871, 225] width 305 height 464
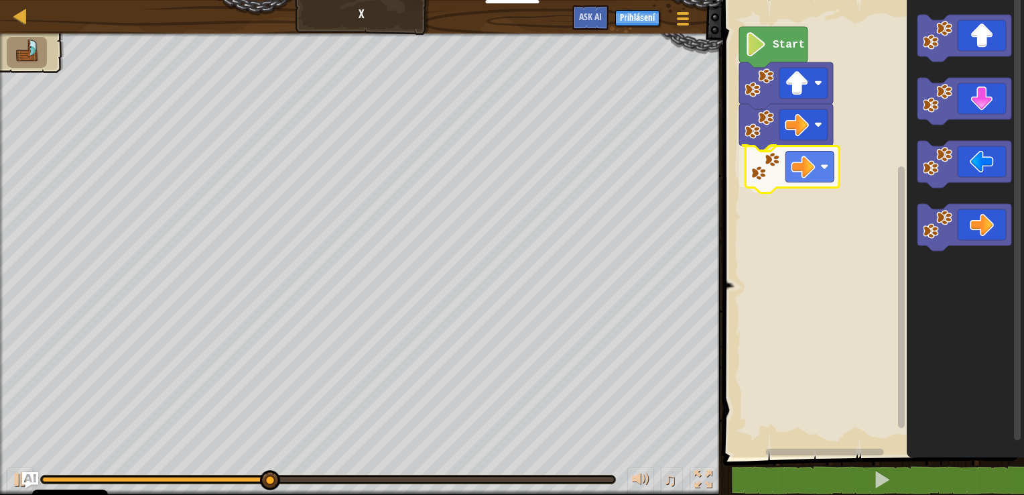
click at [768, 158] on div "Start" at bounding box center [871, 225] width 305 height 464
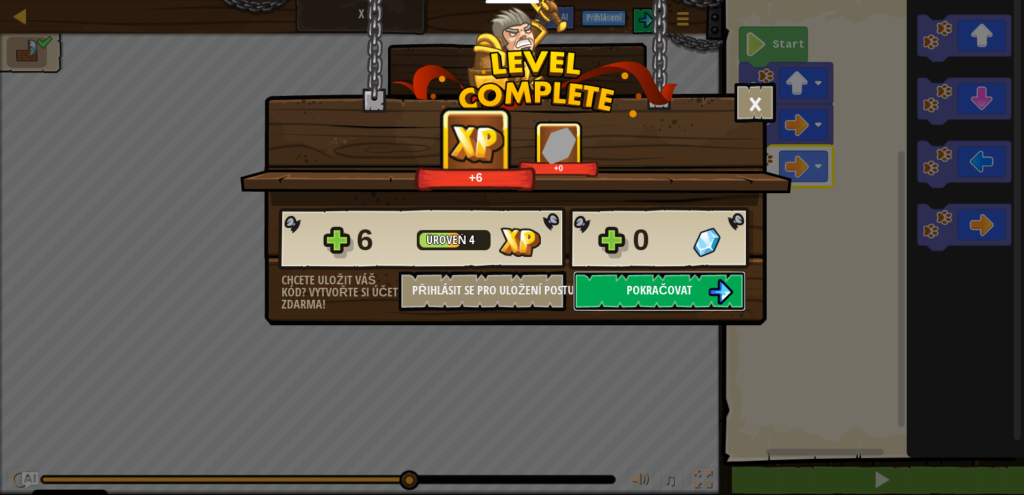
click at [643, 294] on span "Pokračovat" at bounding box center [660, 290] width 66 height 17
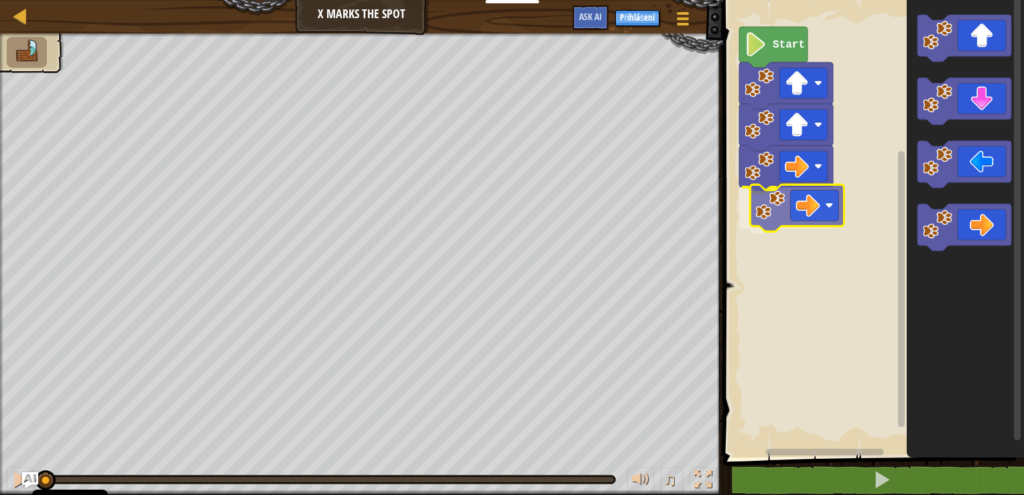
click at [793, 236] on div "Start" at bounding box center [871, 225] width 305 height 464
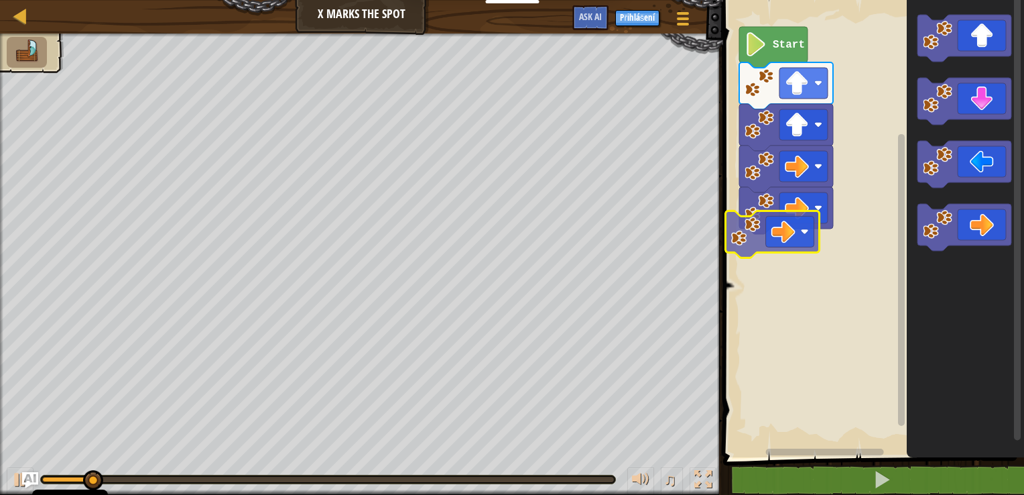
click at [778, 276] on div "Start" at bounding box center [871, 225] width 305 height 464
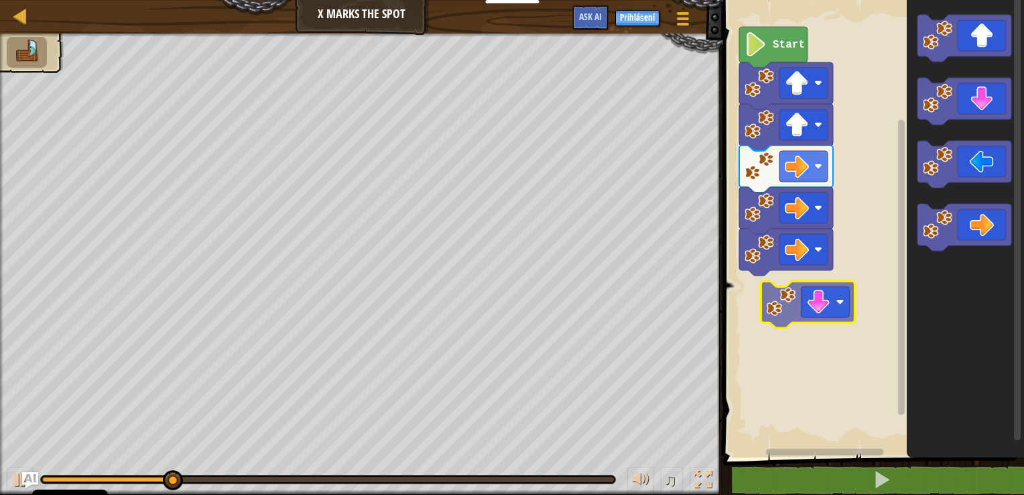
click at [823, 307] on div "Start" at bounding box center [871, 225] width 305 height 464
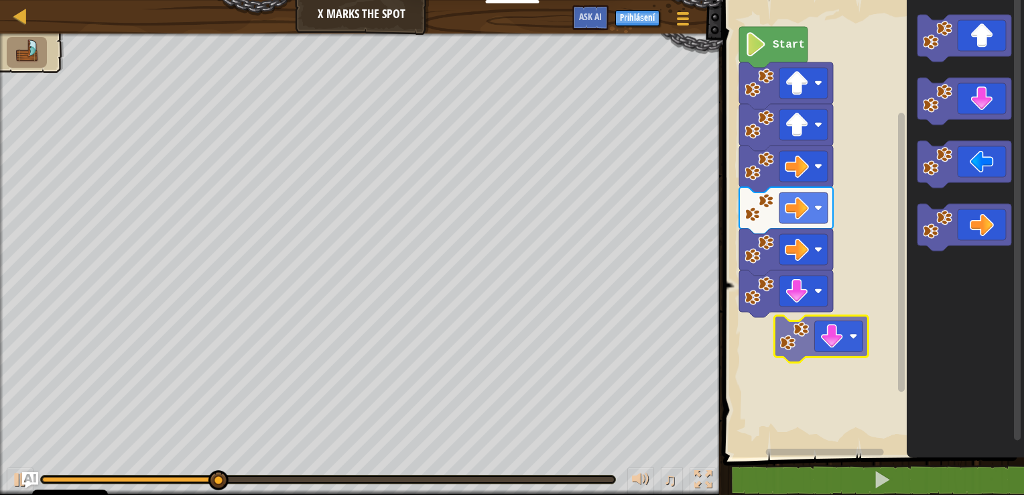
click at [833, 334] on div "Start" at bounding box center [871, 225] width 305 height 464
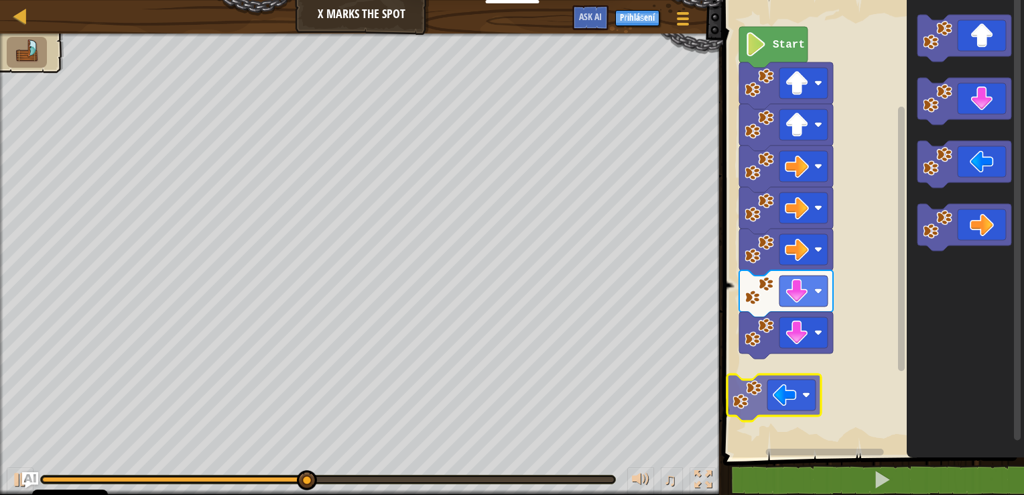
click at [789, 394] on div "Start" at bounding box center [871, 225] width 305 height 464
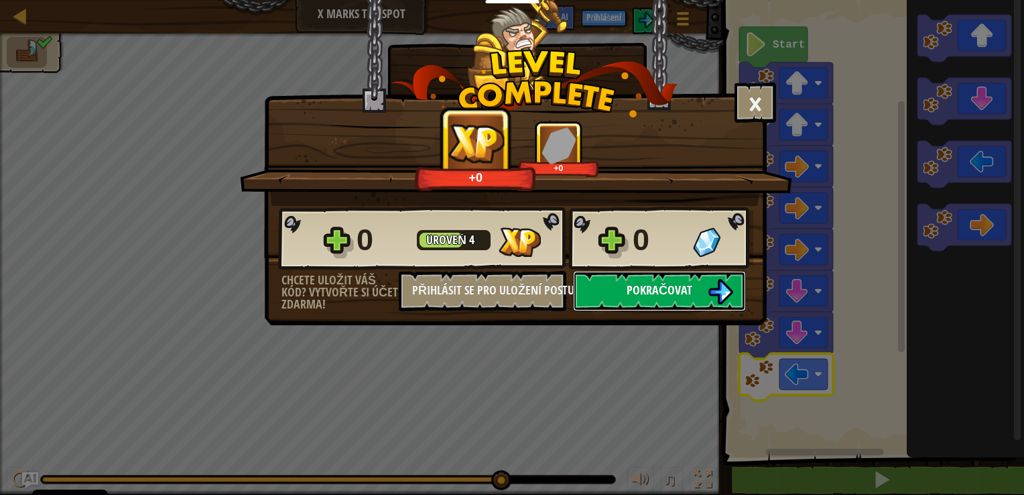
click at [687, 299] on button "Pokračovat" at bounding box center [659, 291] width 173 height 40
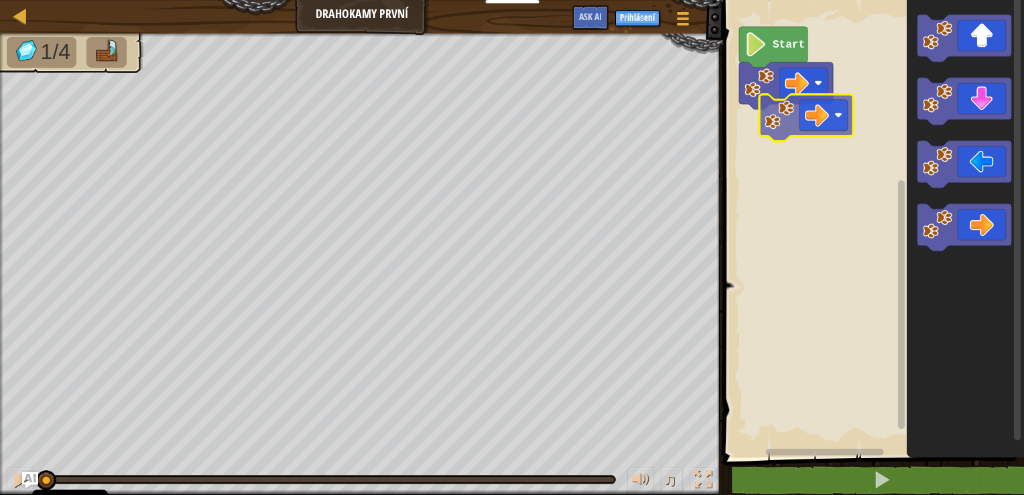
click at [825, 107] on div "Start" at bounding box center [871, 225] width 305 height 464
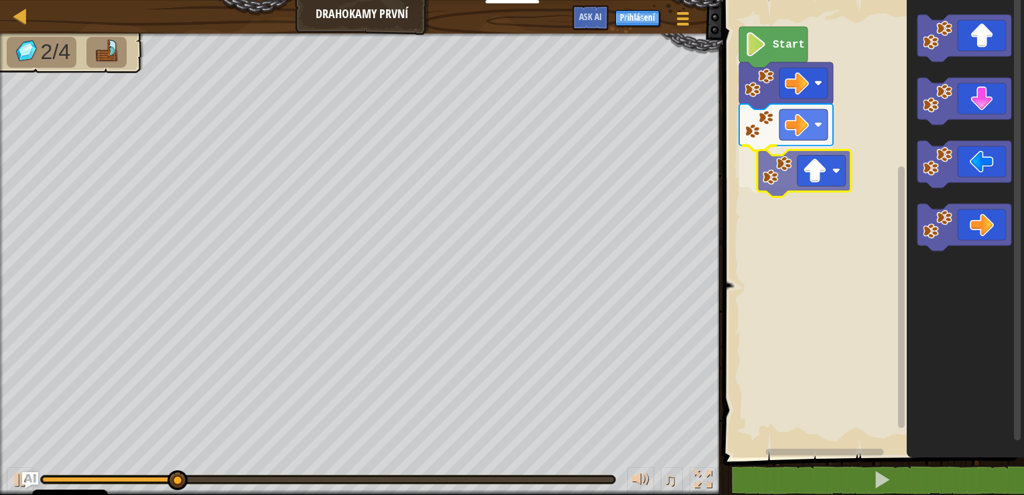
click at [816, 178] on div "Start" at bounding box center [871, 225] width 305 height 464
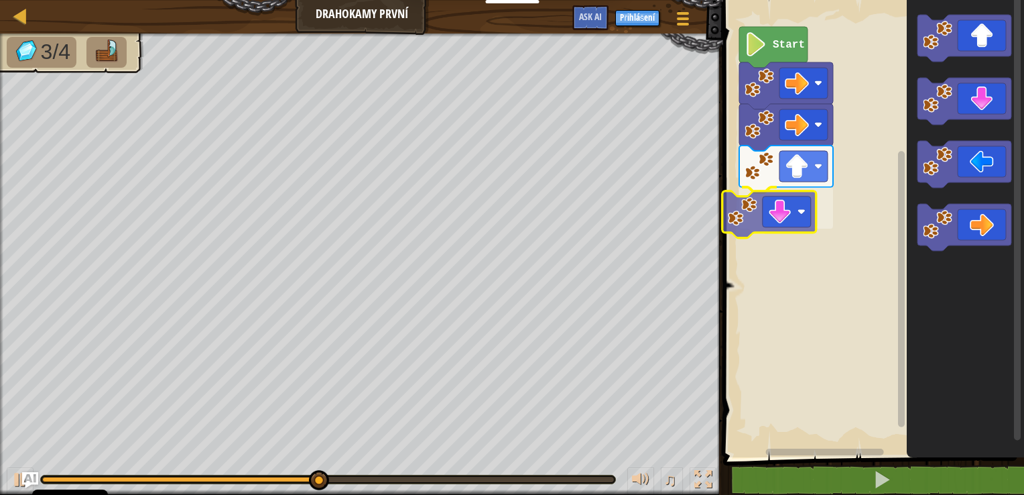
click at [798, 218] on div "Start" at bounding box center [871, 225] width 305 height 464
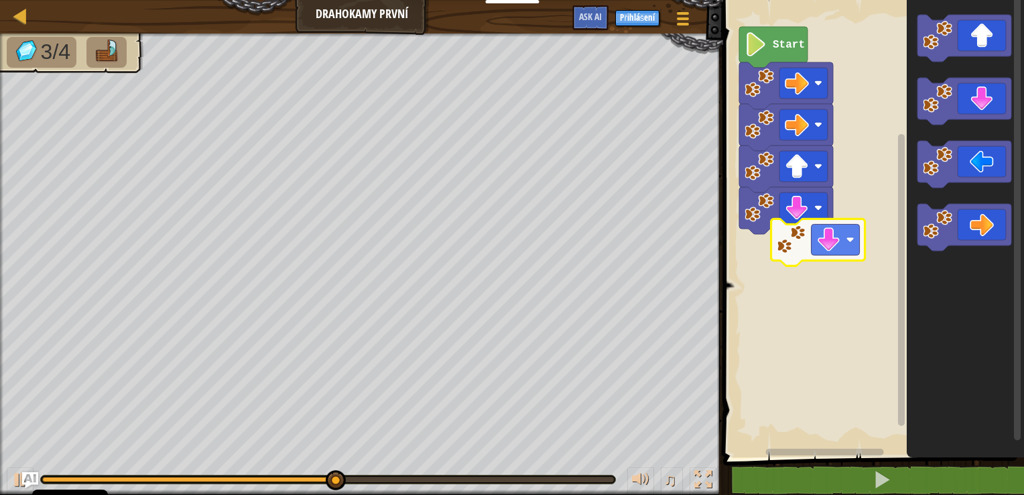
click at [823, 251] on div "Start" at bounding box center [871, 225] width 305 height 464
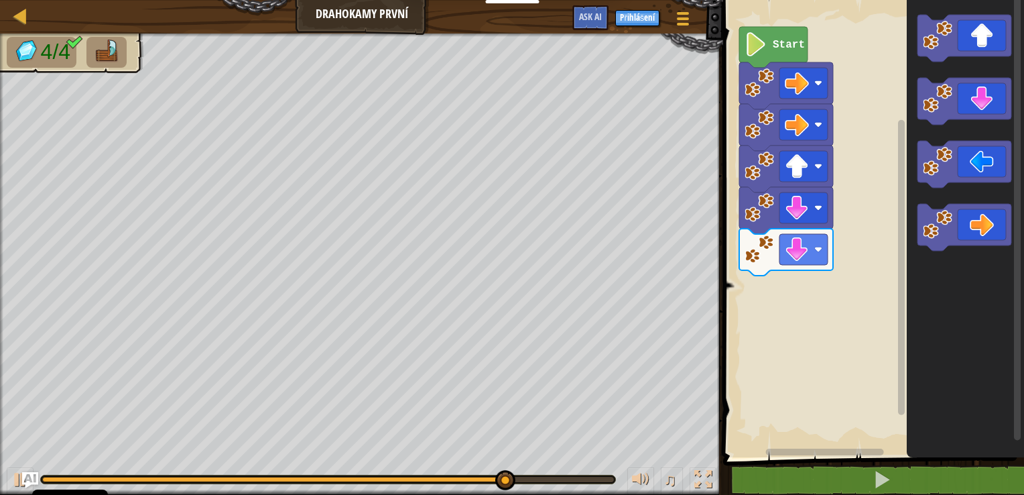
click at [973, 62] on icon "Blockly Workspace" at bounding box center [965, 225] width 117 height 464
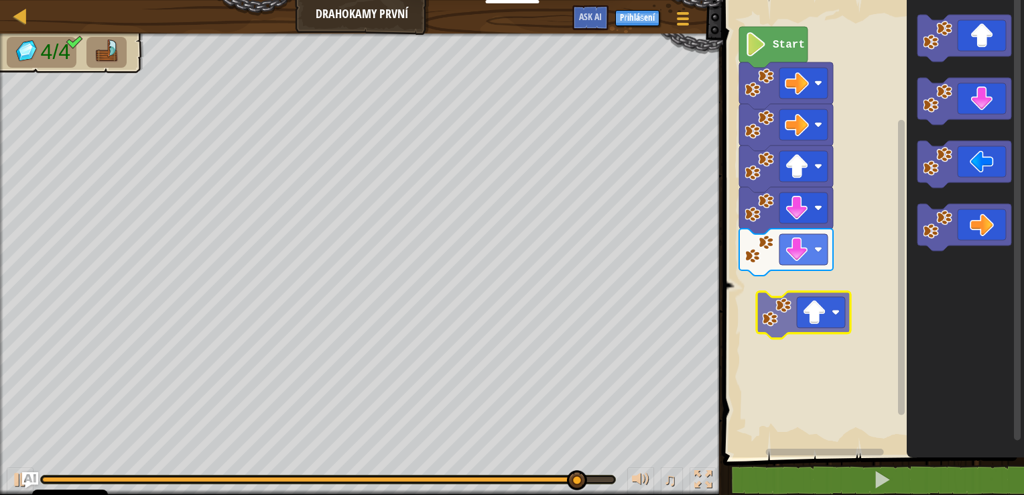
click at [809, 318] on div "Start" at bounding box center [871, 225] width 305 height 464
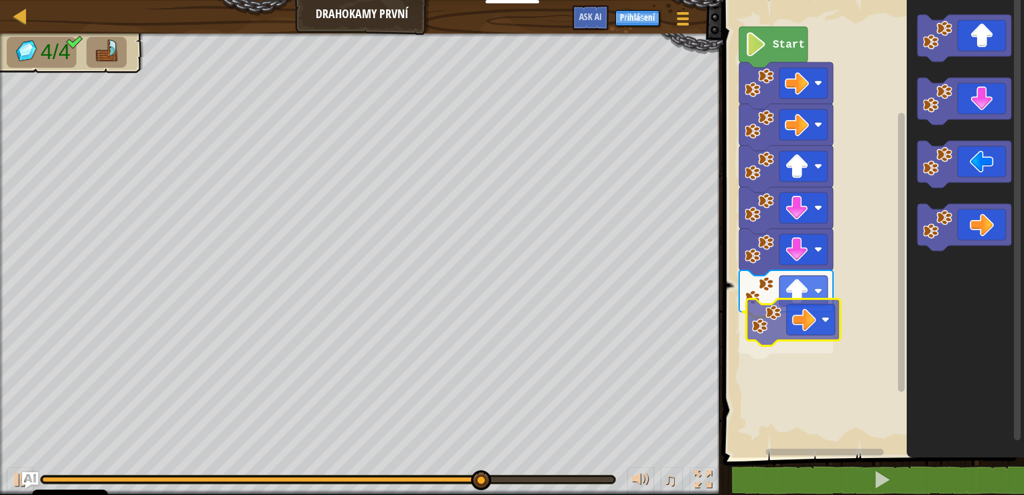
click at [807, 361] on div "Start" at bounding box center [871, 225] width 305 height 464
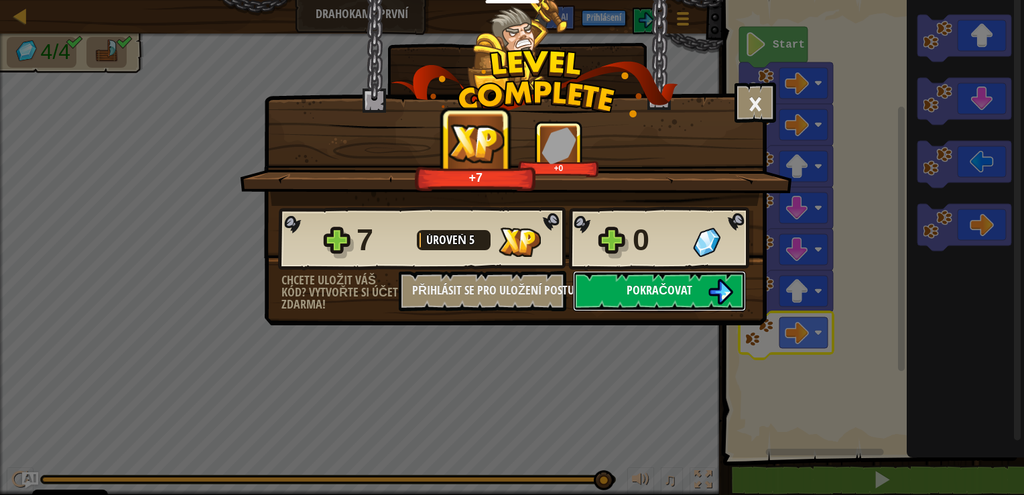
click at [648, 300] on button "Pokračovat" at bounding box center [659, 291] width 173 height 40
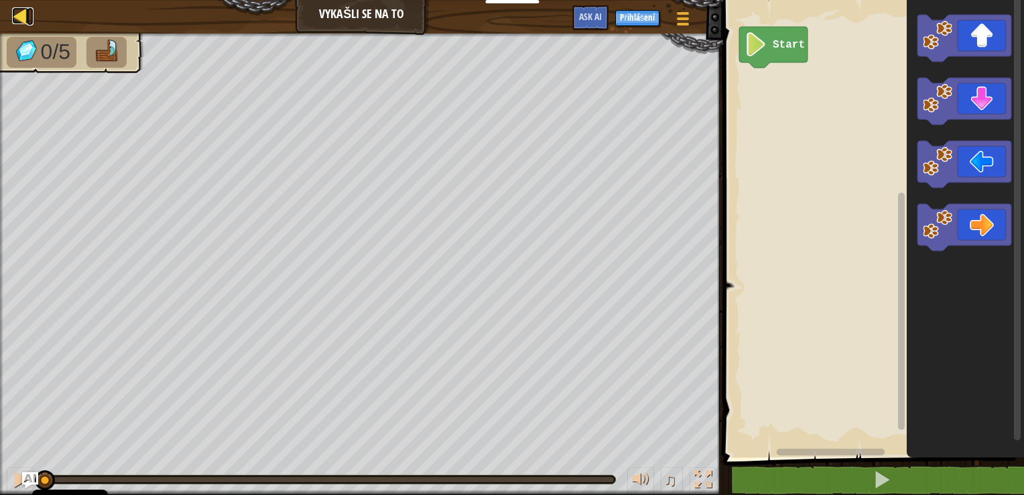
click at [23, 15] on div at bounding box center [20, 15] width 17 height 17
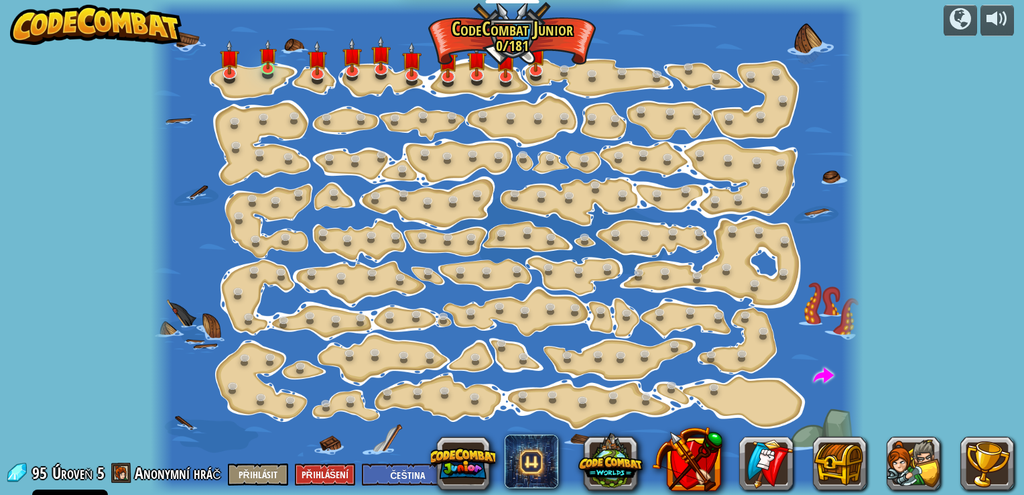
select select "cs"
